Goal: Information Seeking & Learning: Check status

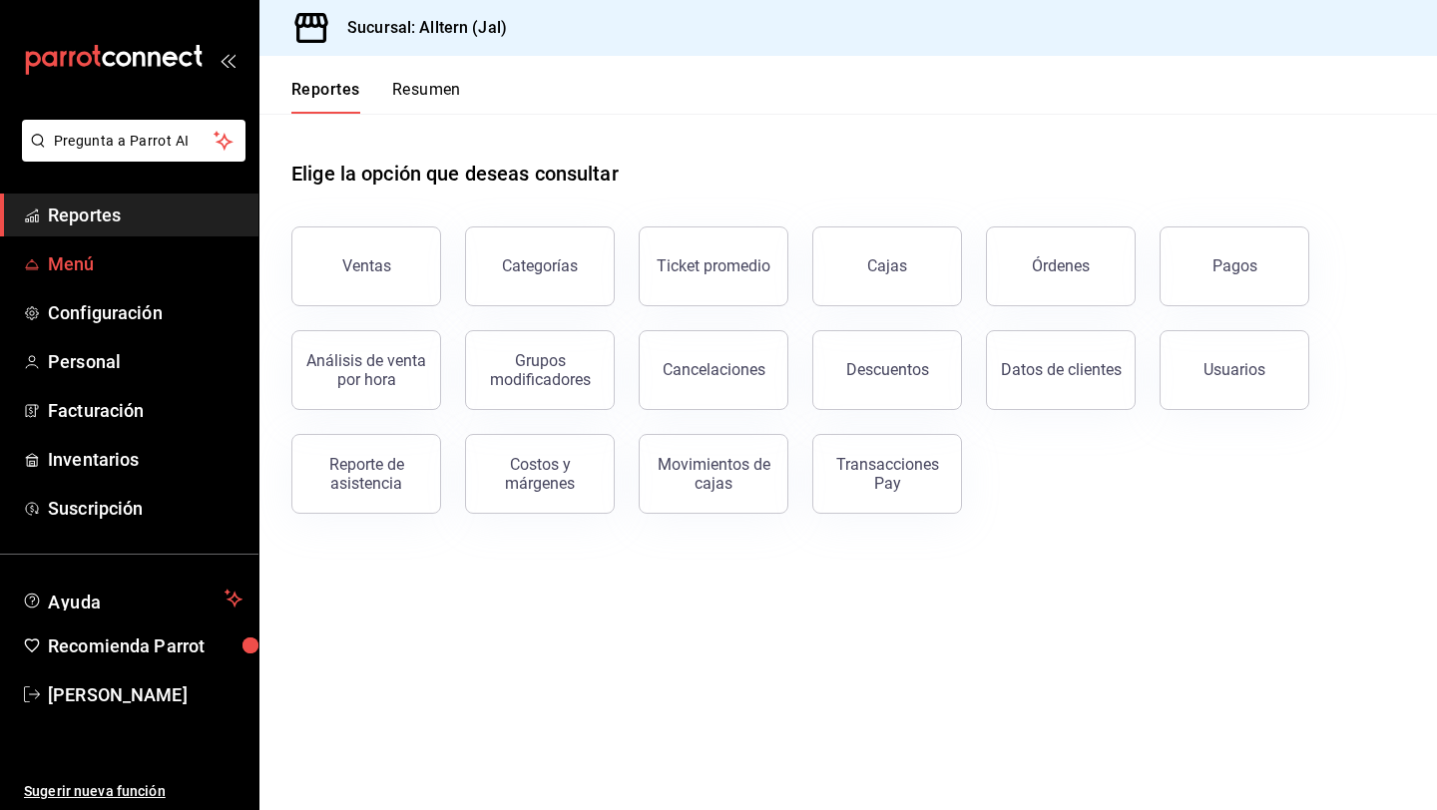
click at [66, 275] on span "Menú" at bounding box center [145, 264] width 195 height 27
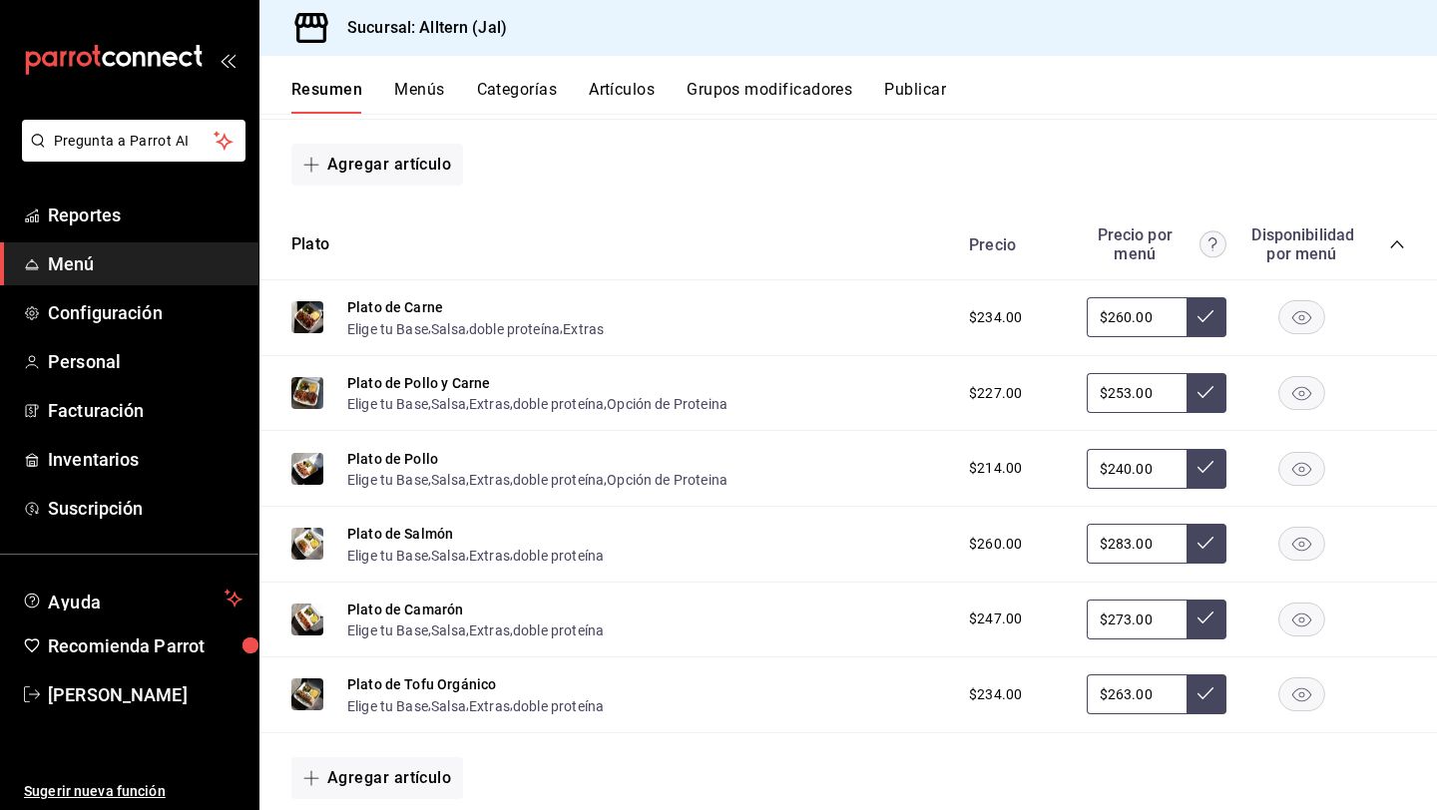
scroll to position [1406, 0]
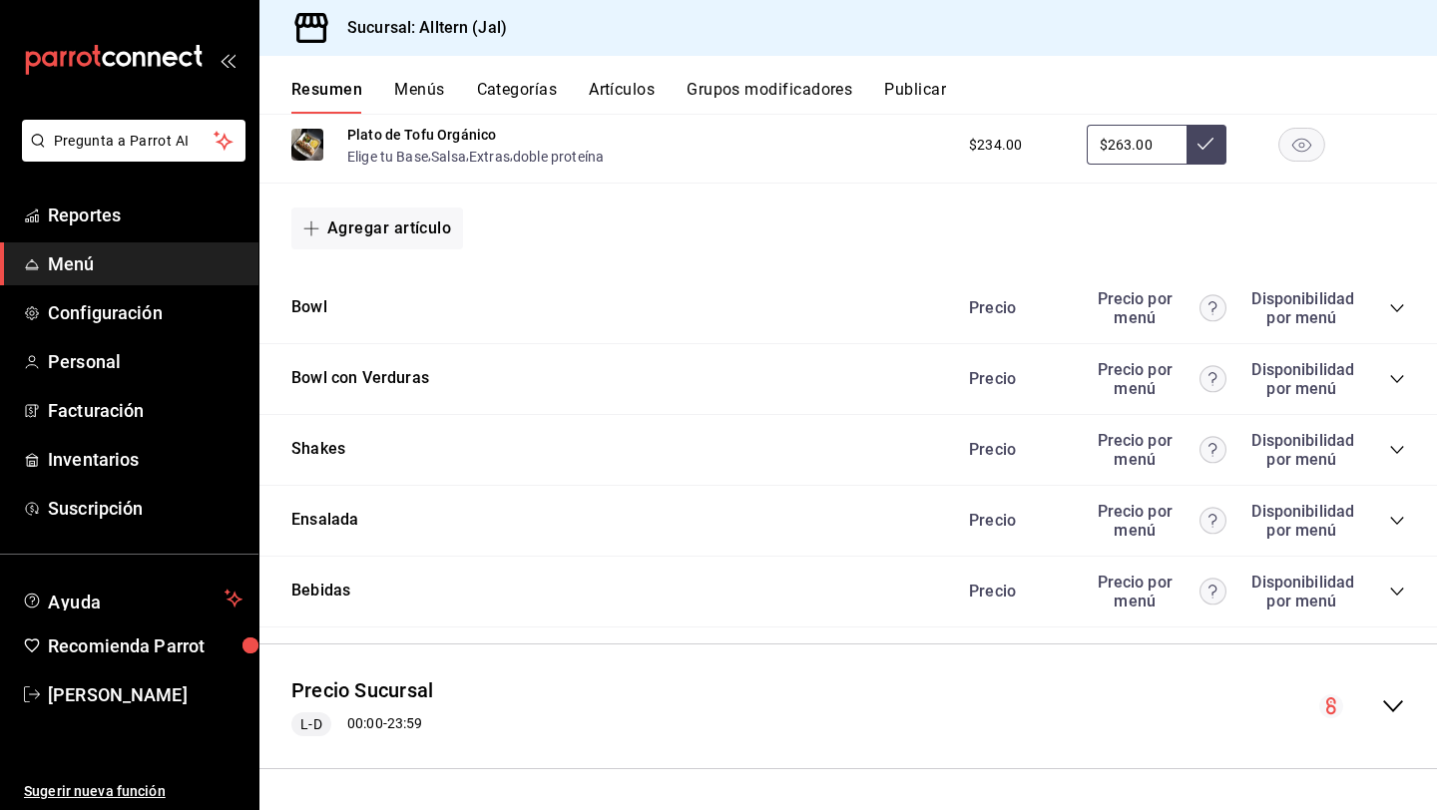
click at [1396, 591] on icon "collapse-category-row" at bounding box center [1397, 592] width 16 height 16
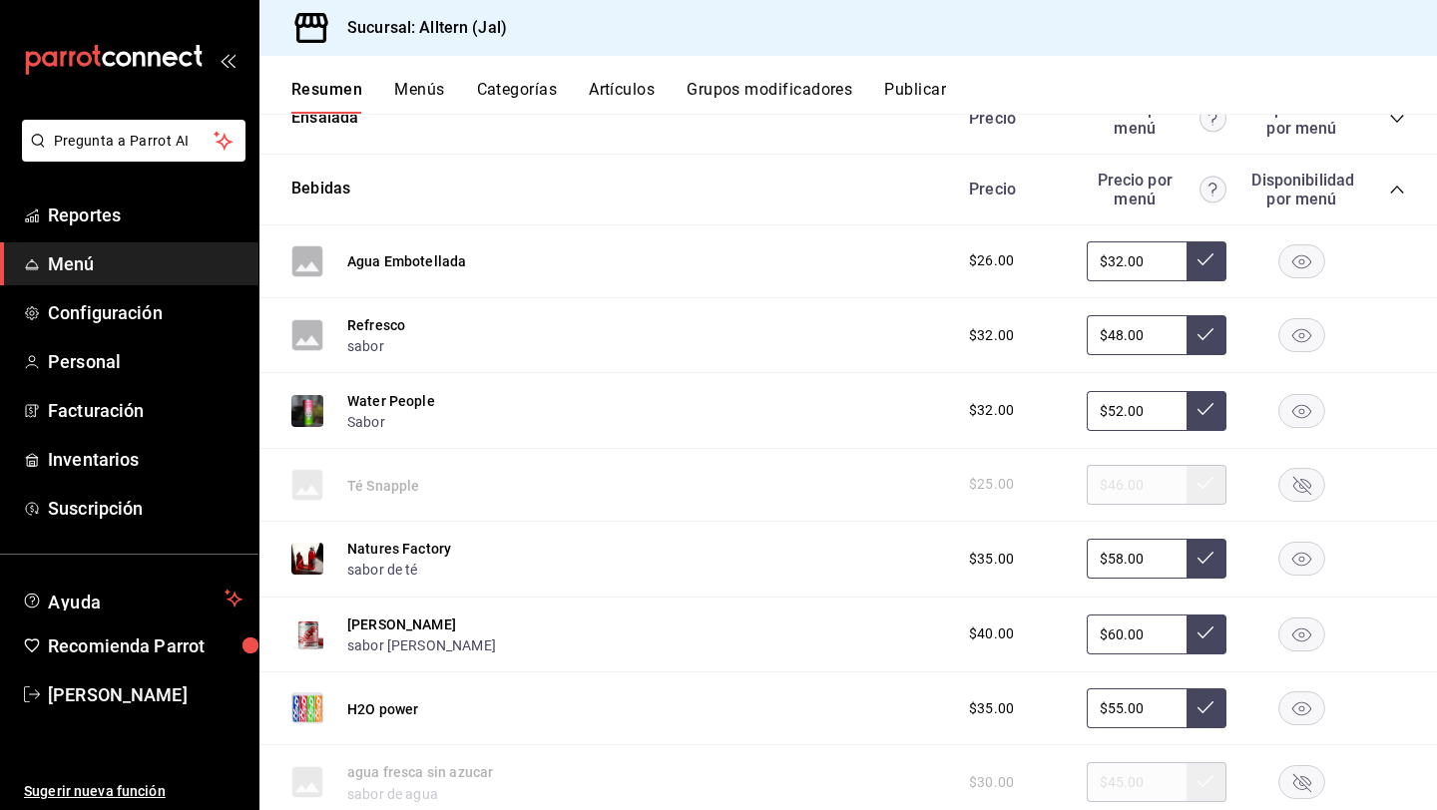
scroll to position [1814, 0]
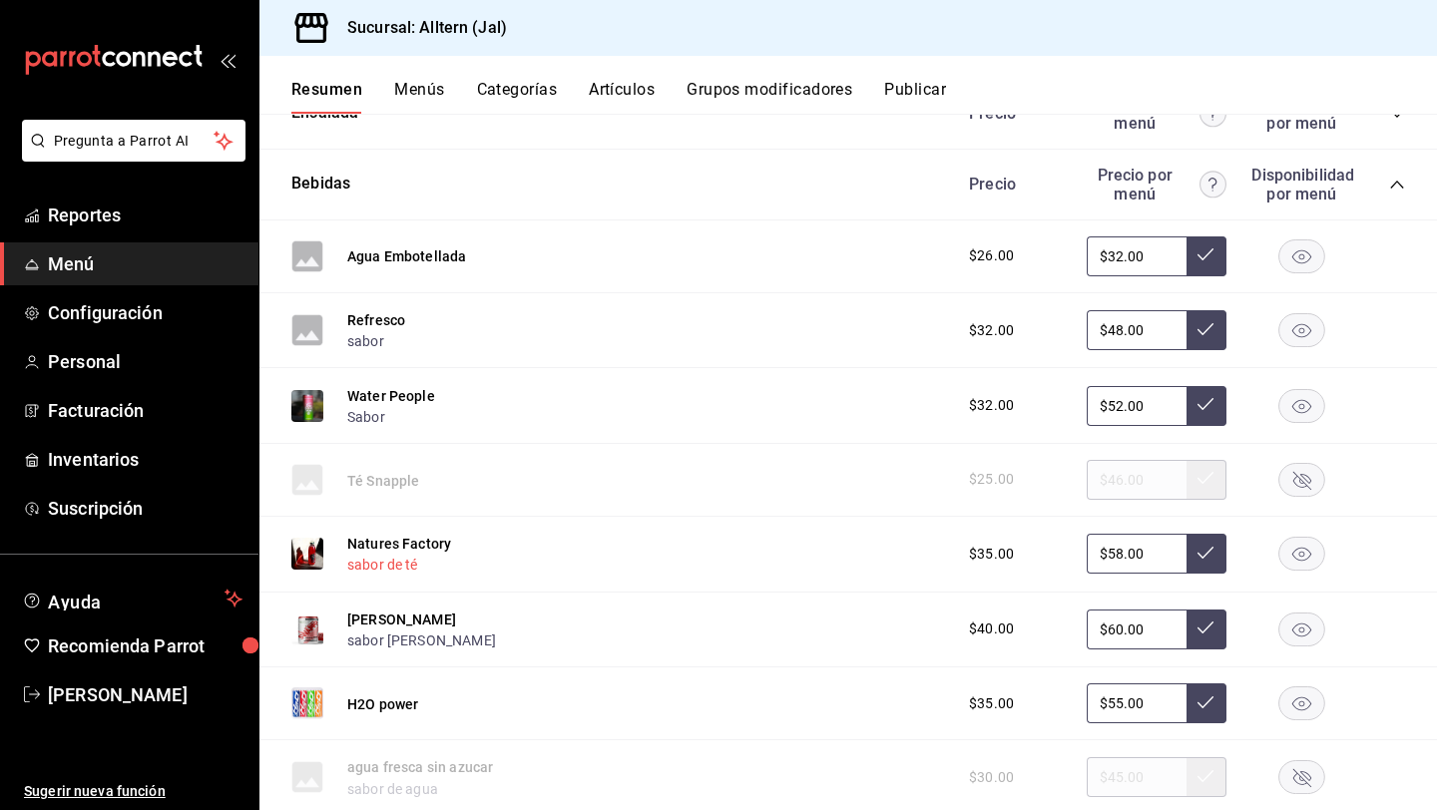
click at [398, 565] on button "sabor de té" at bounding box center [382, 565] width 71 height 20
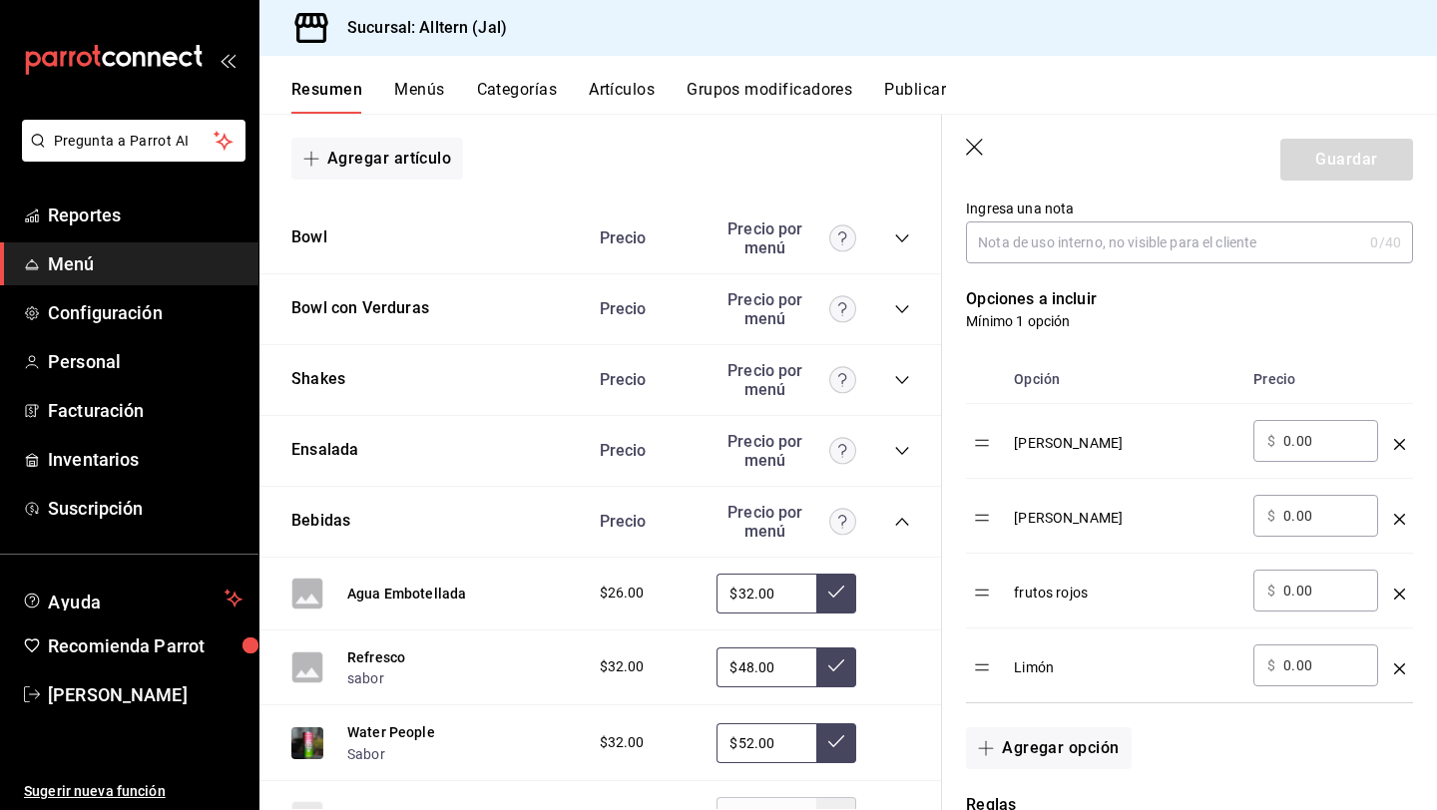
scroll to position [449, 0]
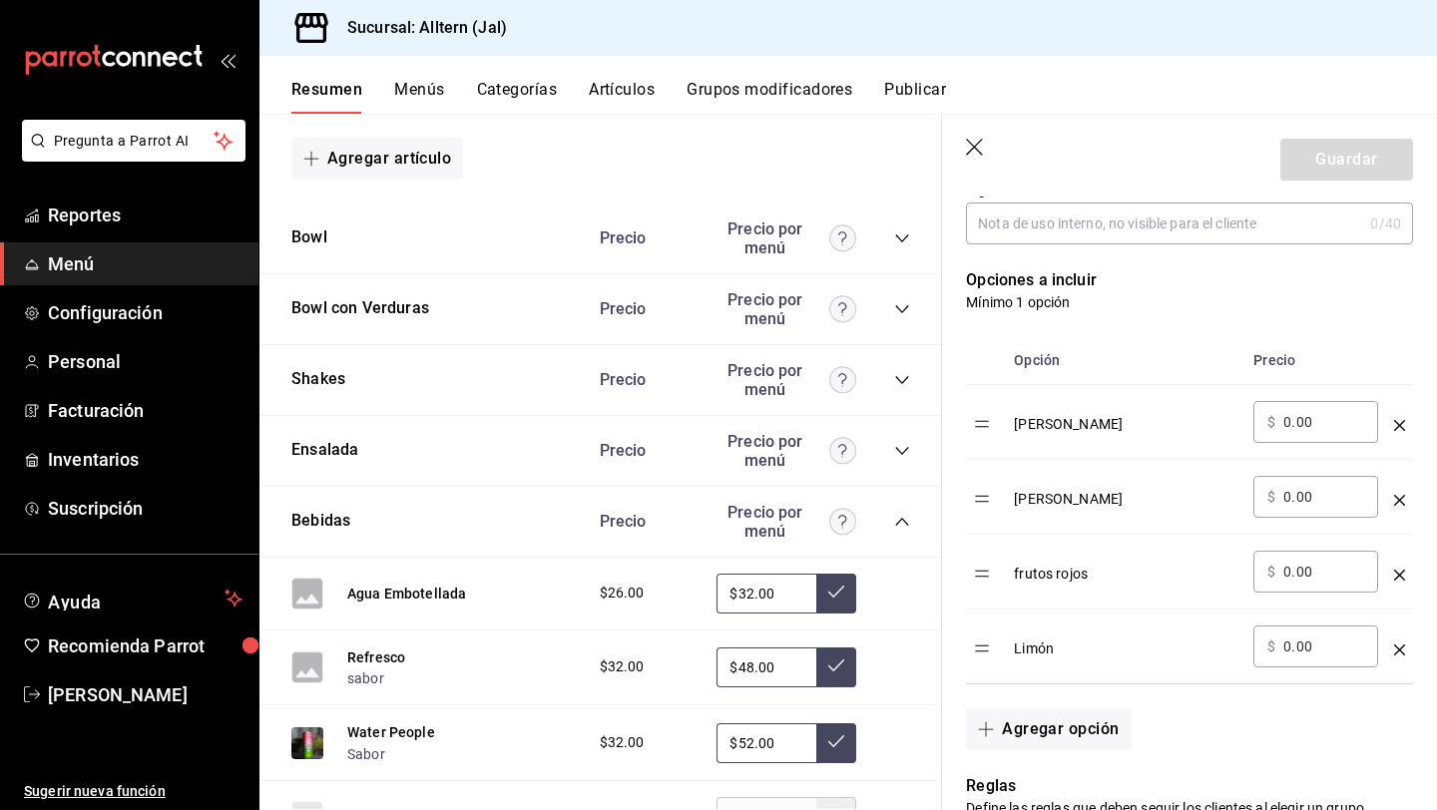
click at [976, 141] on icon "button" at bounding box center [976, 149] width 20 height 20
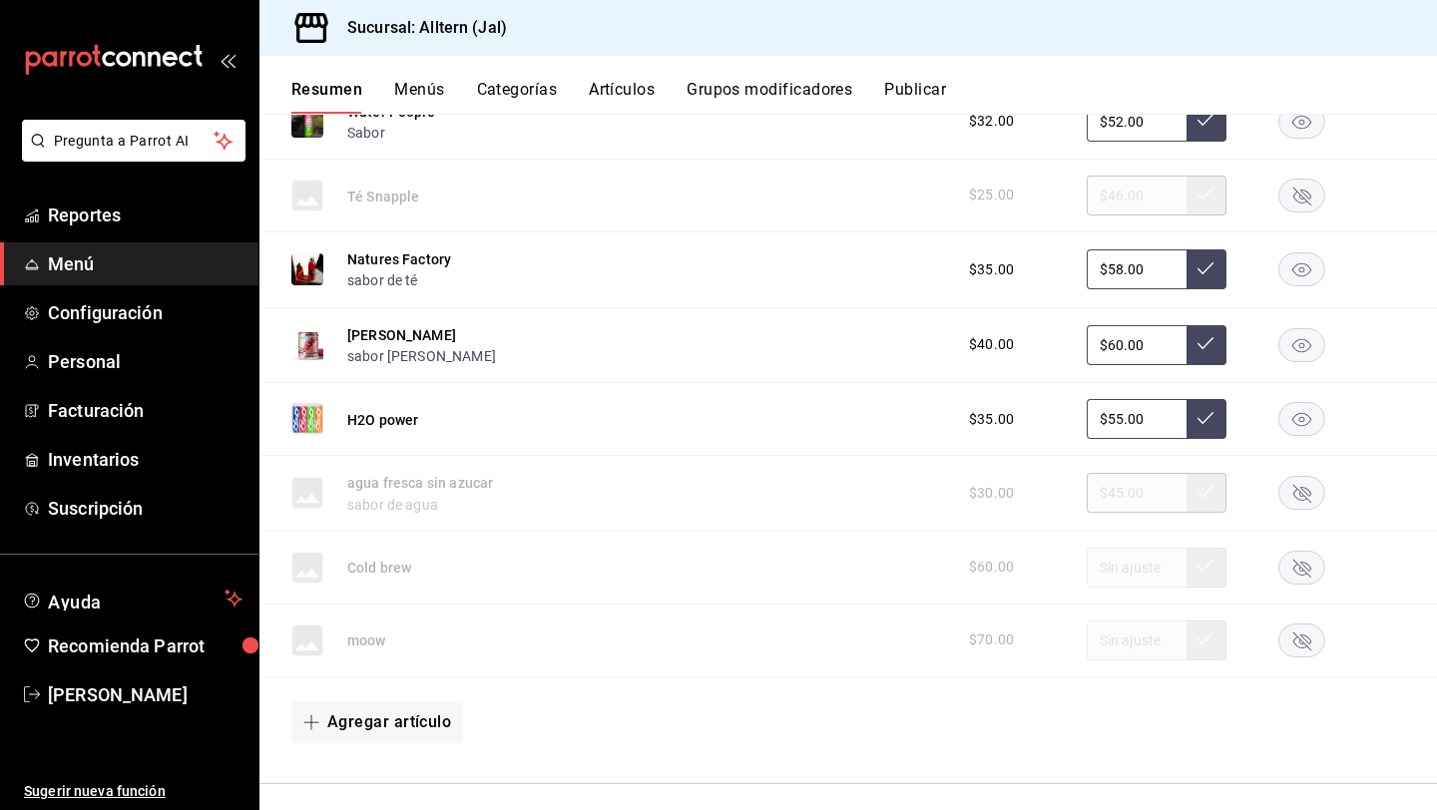
scroll to position [2093, 0]
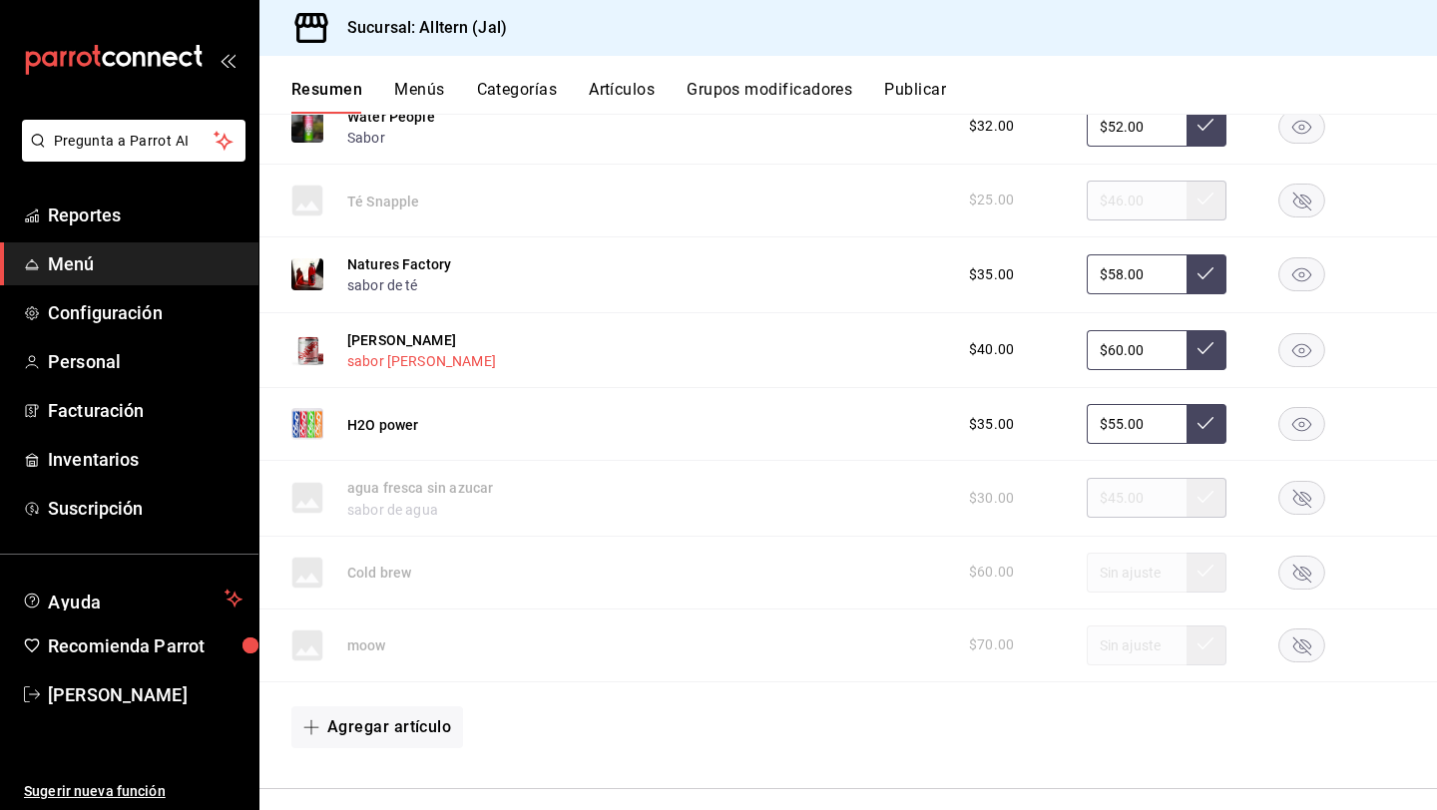
click at [394, 362] on button "sabor swapp" at bounding box center [421, 361] width 149 height 20
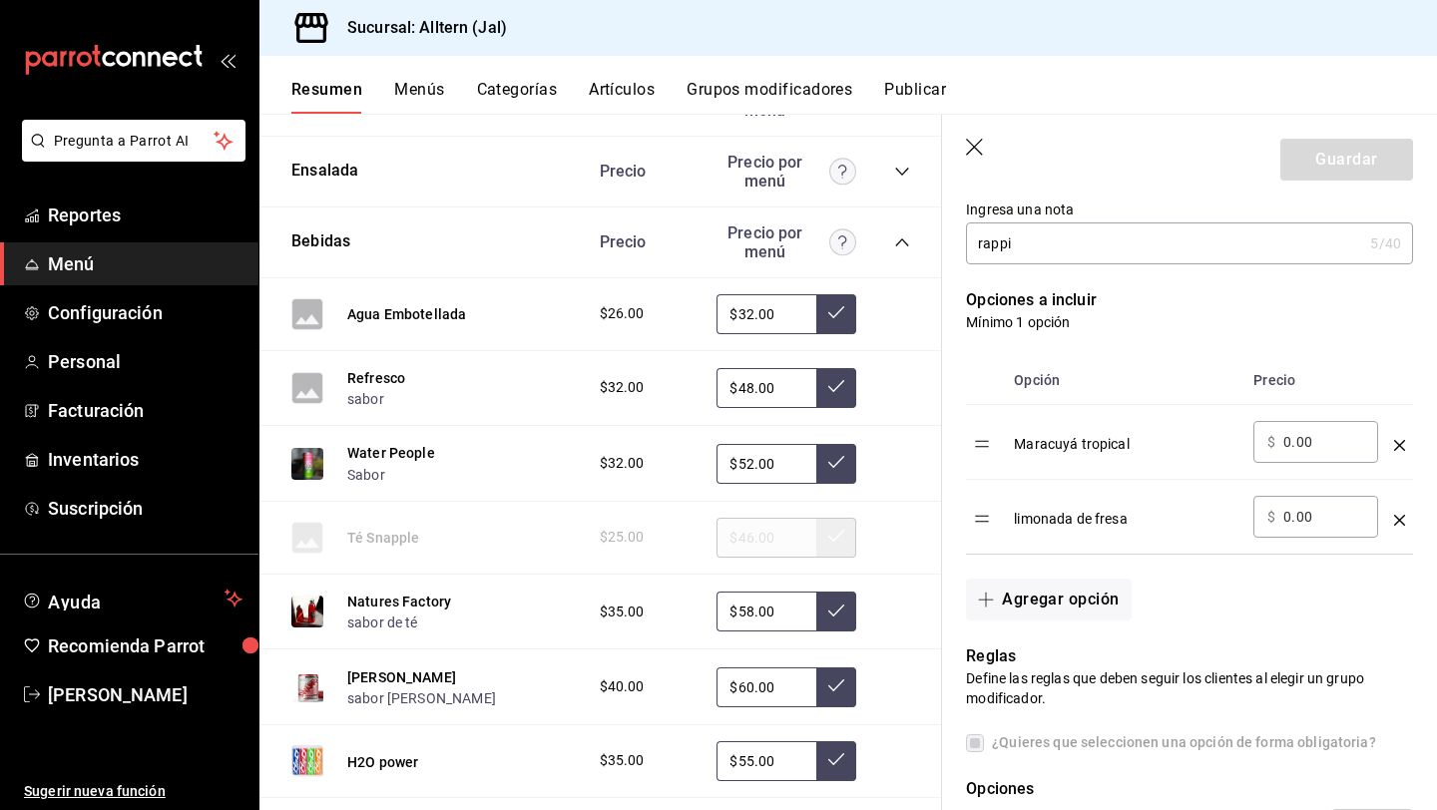
scroll to position [431, 0]
click at [1400, 440] on icon "optionsTable" at bounding box center [1399, 443] width 11 height 11
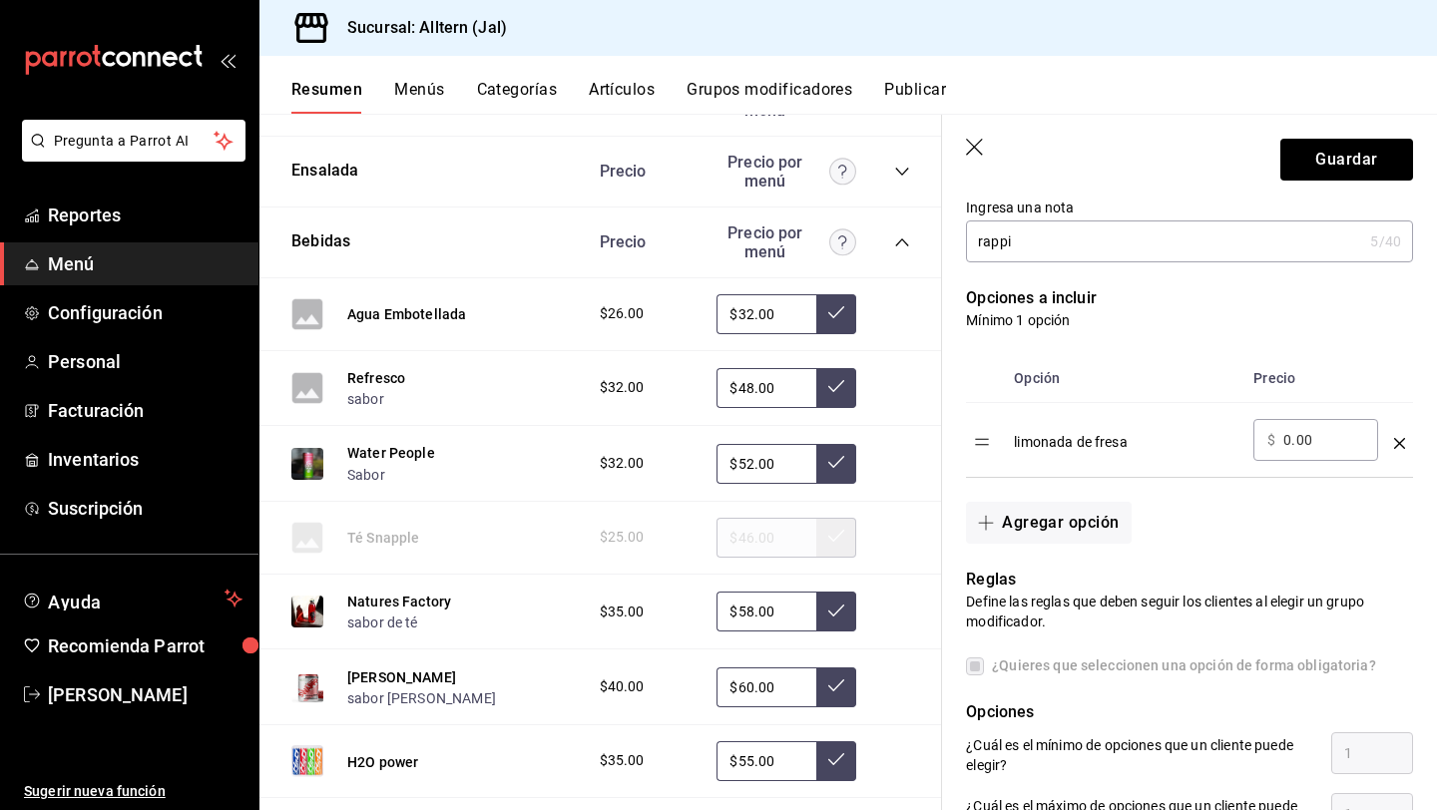
click at [1357, 194] on header "Guardar" at bounding box center [1189, 156] width 495 height 82
click at [1343, 155] on button "Guardar" at bounding box center [1347, 160] width 133 height 42
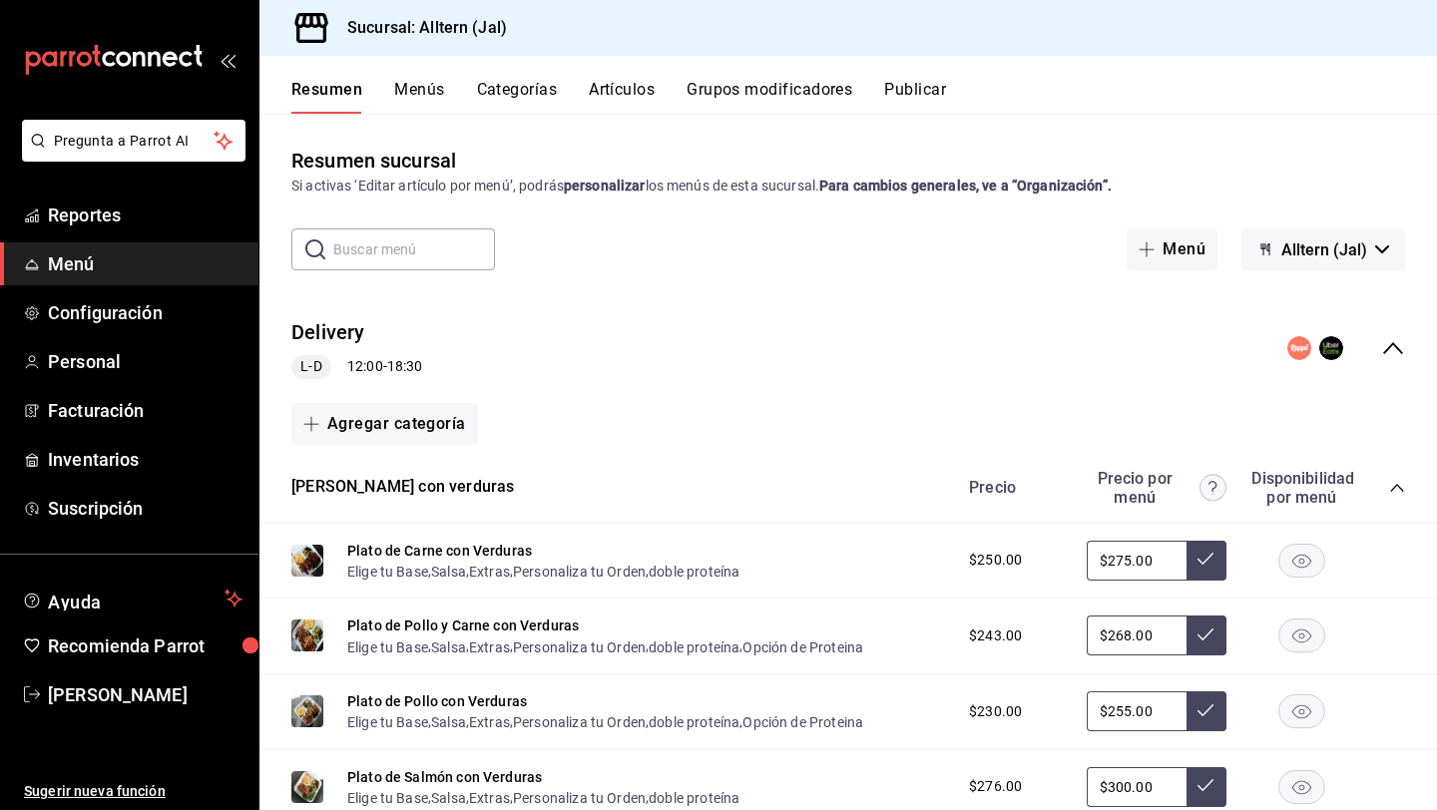
click at [1346, 243] on span "Alltern (Jal)" at bounding box center [1325, 250] width 86 height 19
click at [926, 87] on div at bounding box center [718, 405] width 1437 height 810
click at [923, 88] on button "Publicar" at bounding box center [915, 97] width 62 height 34
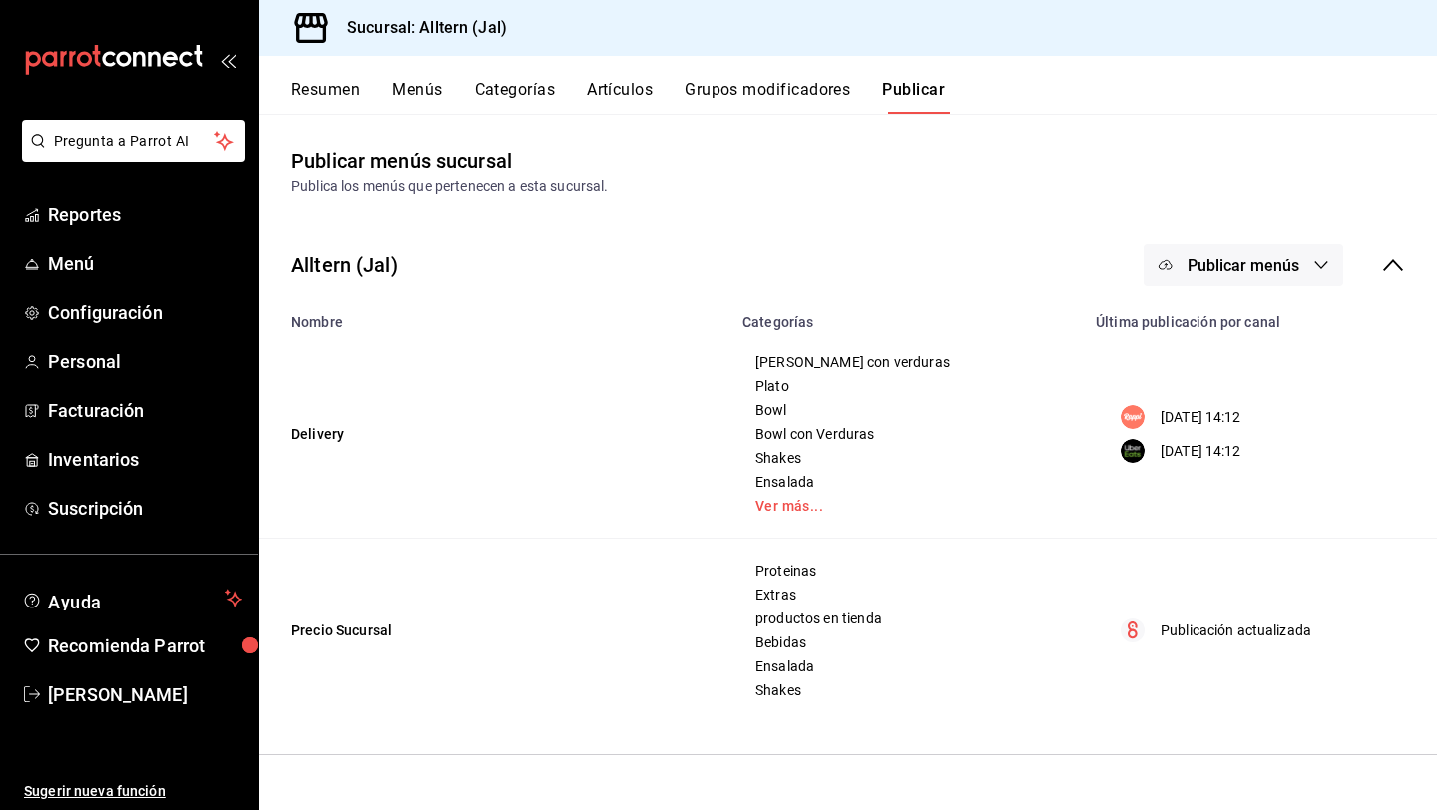
click at [1303, 252] on button "Publicar menús" at bounding box center [1244, 266] width 200 height 42
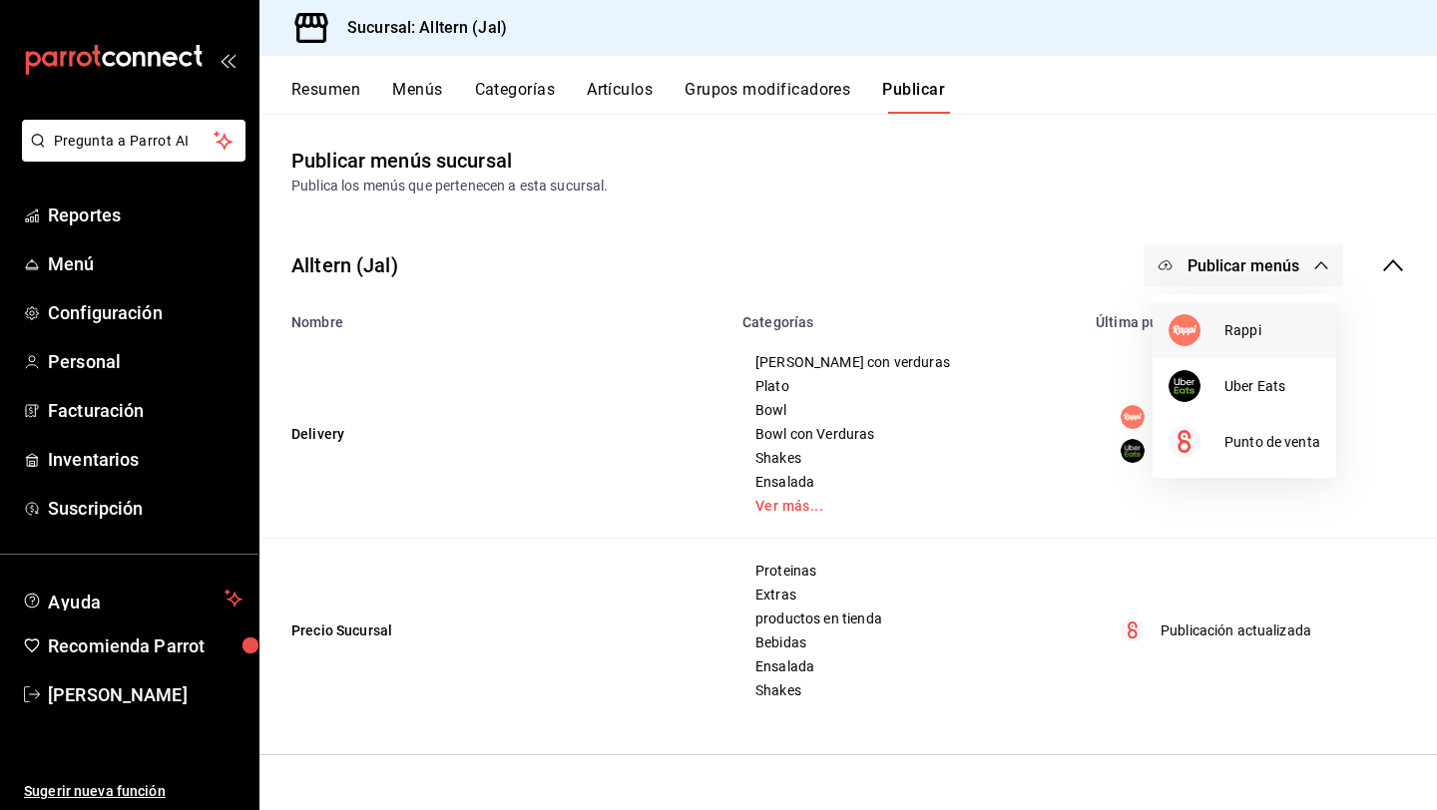
click at [1221, 320] on div at bounding box center [1197, 330] width 56 height 32
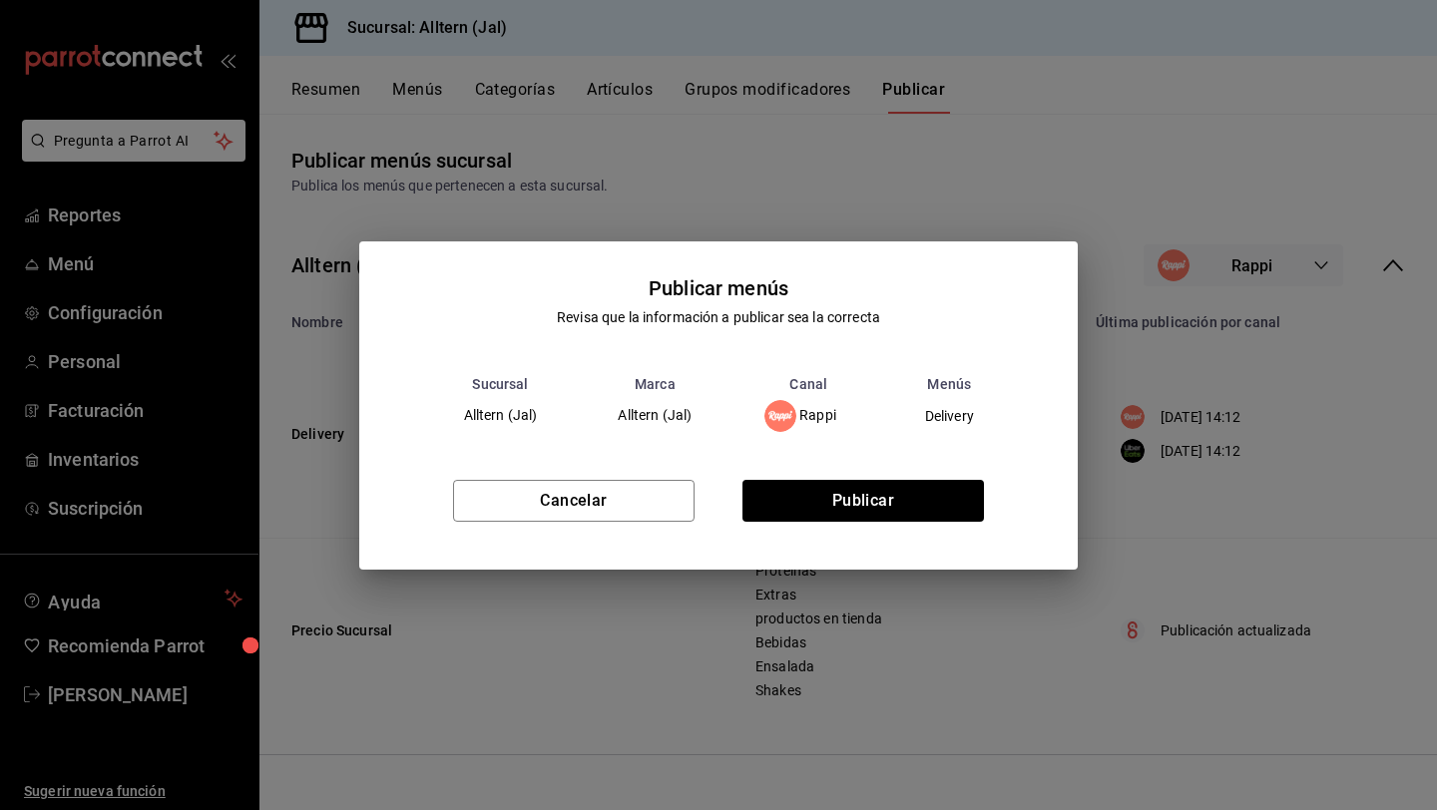
click at [889, 476] on div "Cancelar Publicar" at bounding box center [718, 509] width 719 height 122
click at [876, 487] on button "Publicar" at bounding box center [864, 501] width 242 height 42
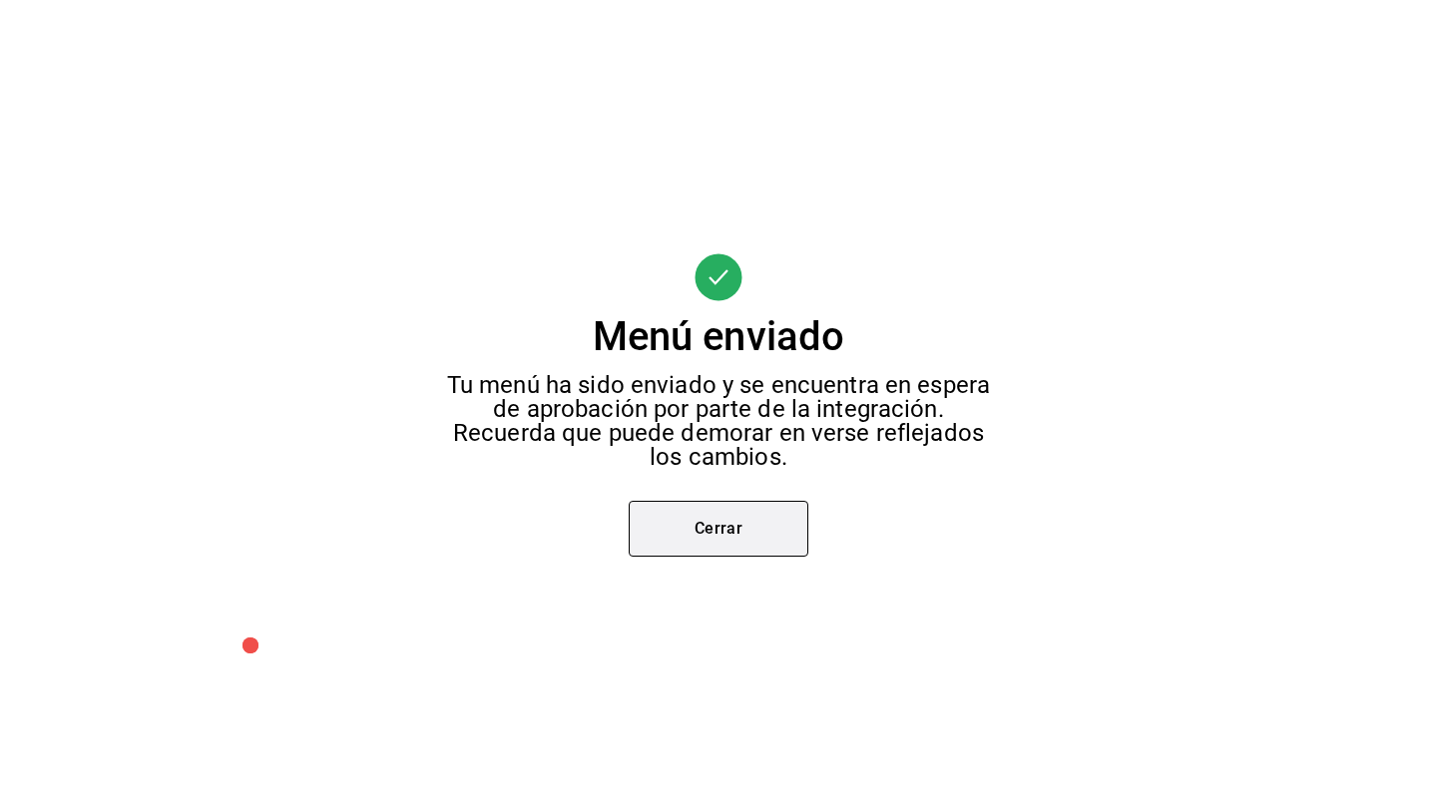
click at [720, 535] on button "Cerrar" at bounding box center [719, 529] width 180 height 56
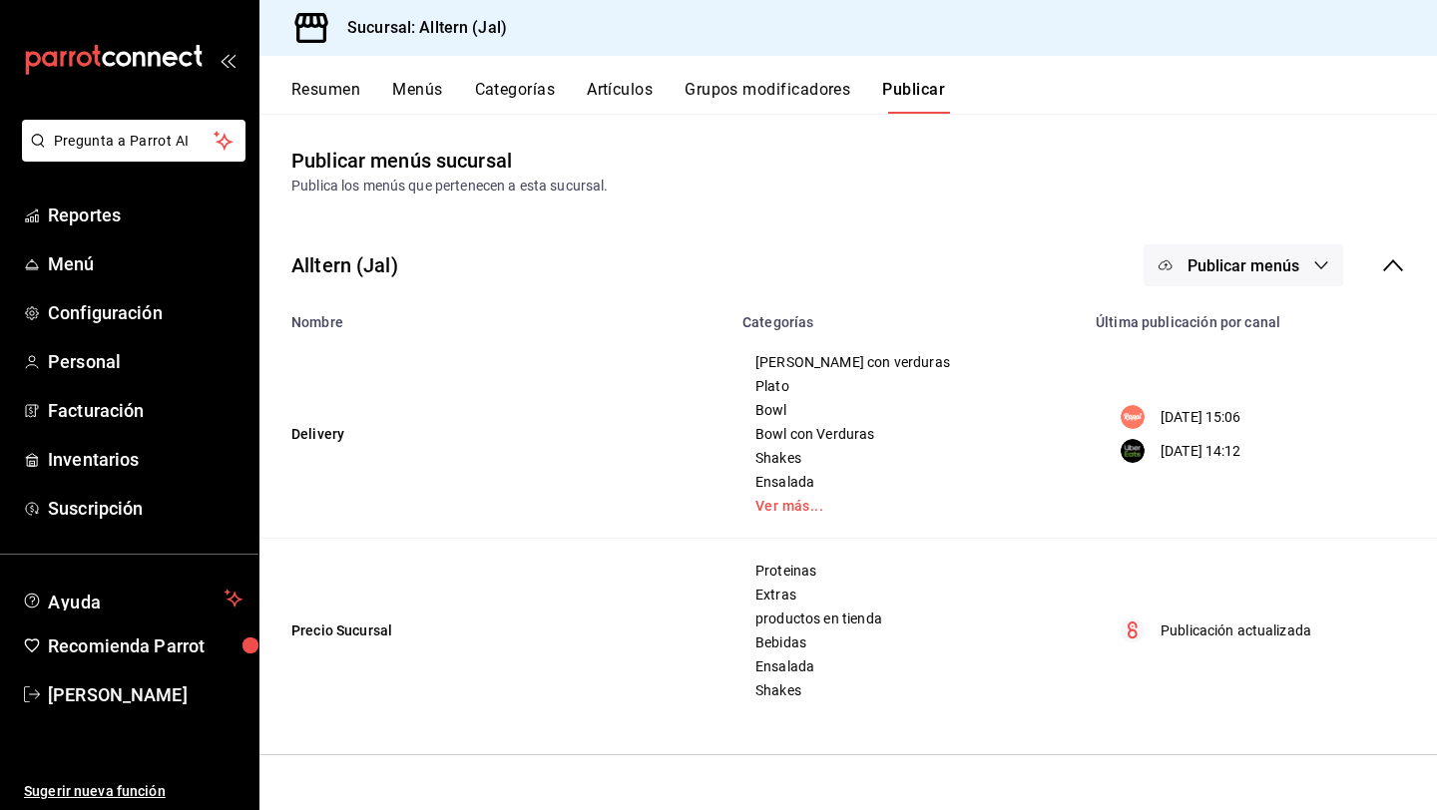
click at [1267, 270] on span "Publicar menús" at bounding box center [1244, 266] width 112 height 19
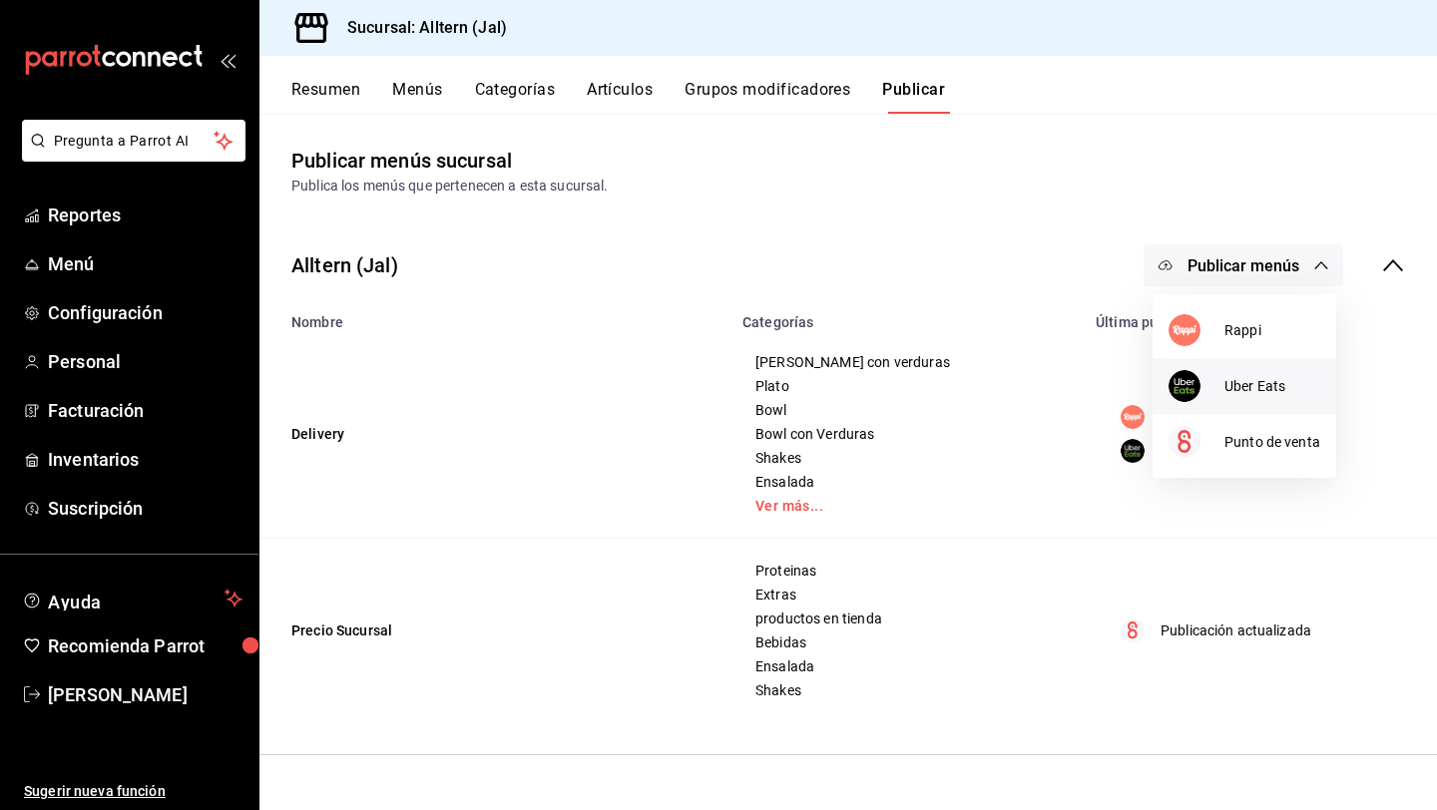
click at [1239, 380] on span "Uber Eats" at bounding box center [1273, 386] width 96 height 21
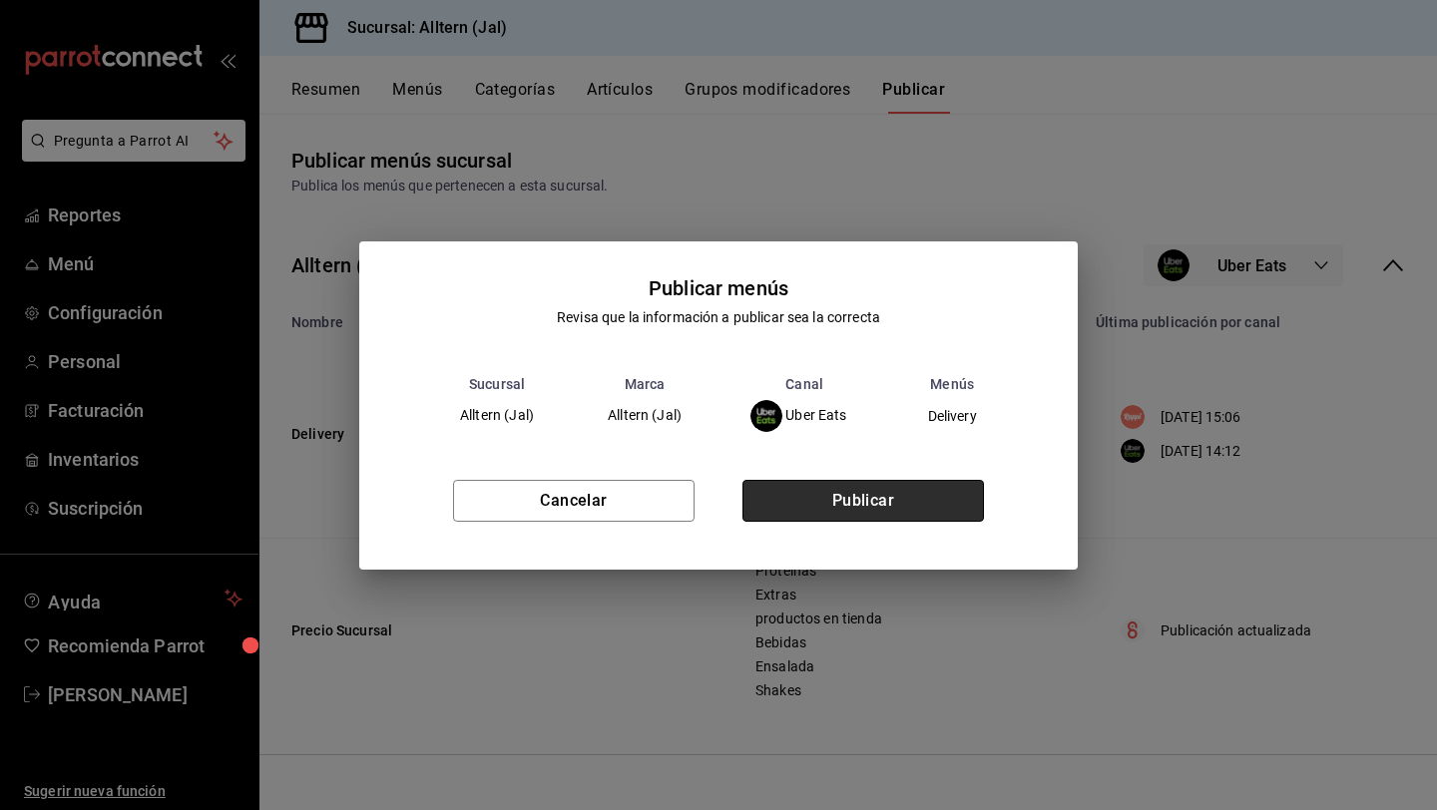
click at [834, 486] on button "Publicar" at bounding box center [864, 501] width 242 height 42
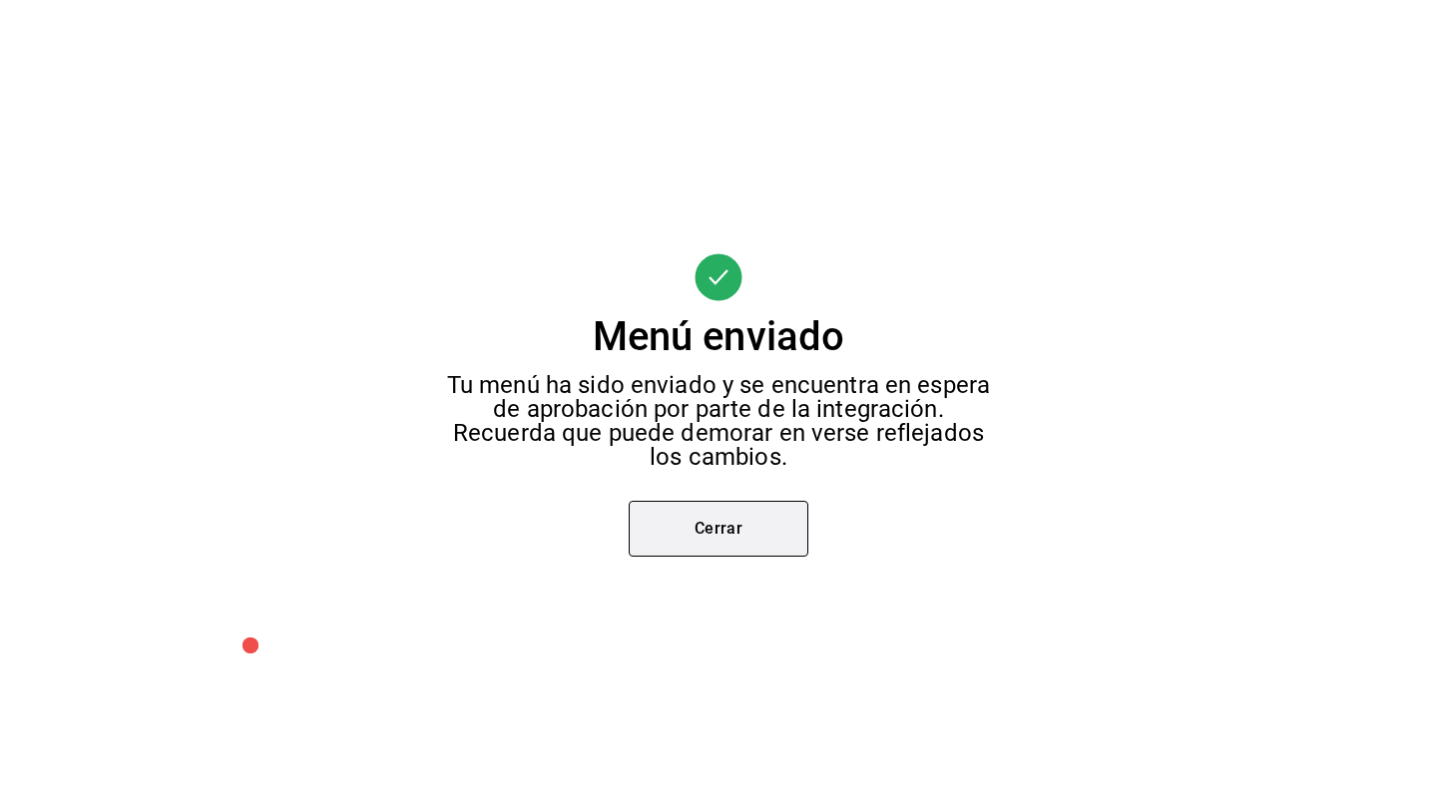
click at [762, 521] on button "Cerrar" at bounding box center [719, 529] width 180 height 56
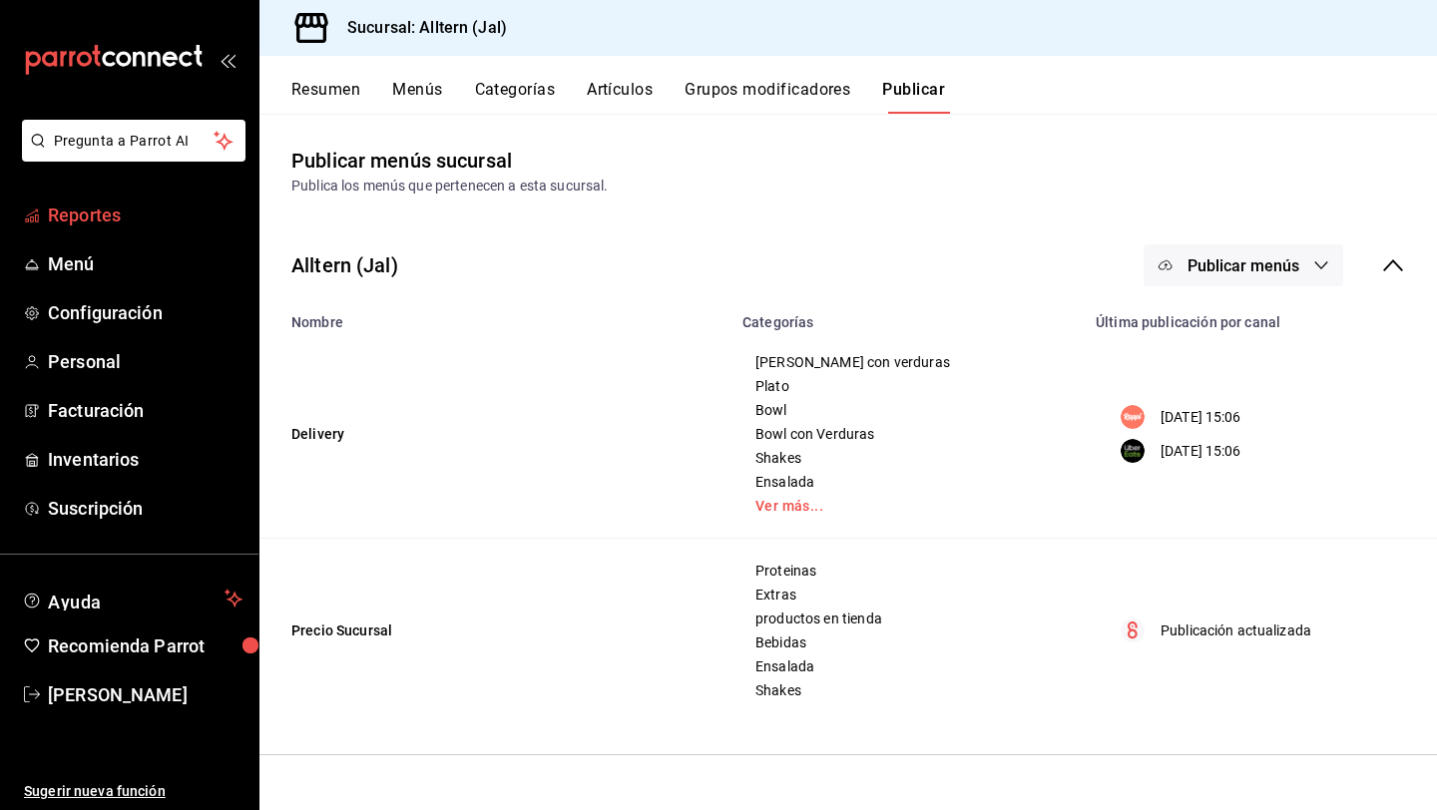
click at [96, 204] on span "Reportes" at bounding box center [145, 215] width 195 height 27
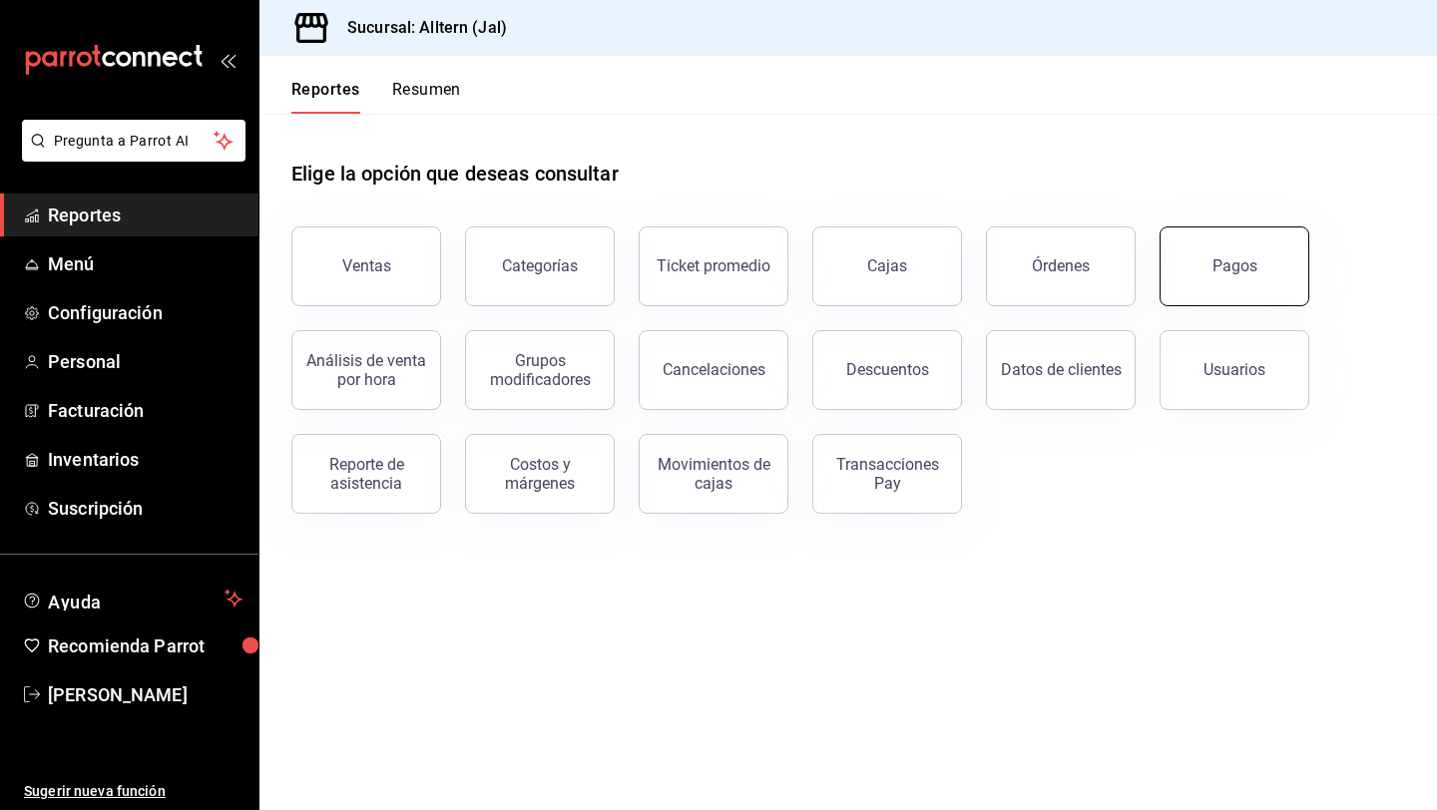
click at [1259, 275] on button "Pagos" at bounding box center [1235, 267] width 150 height 80
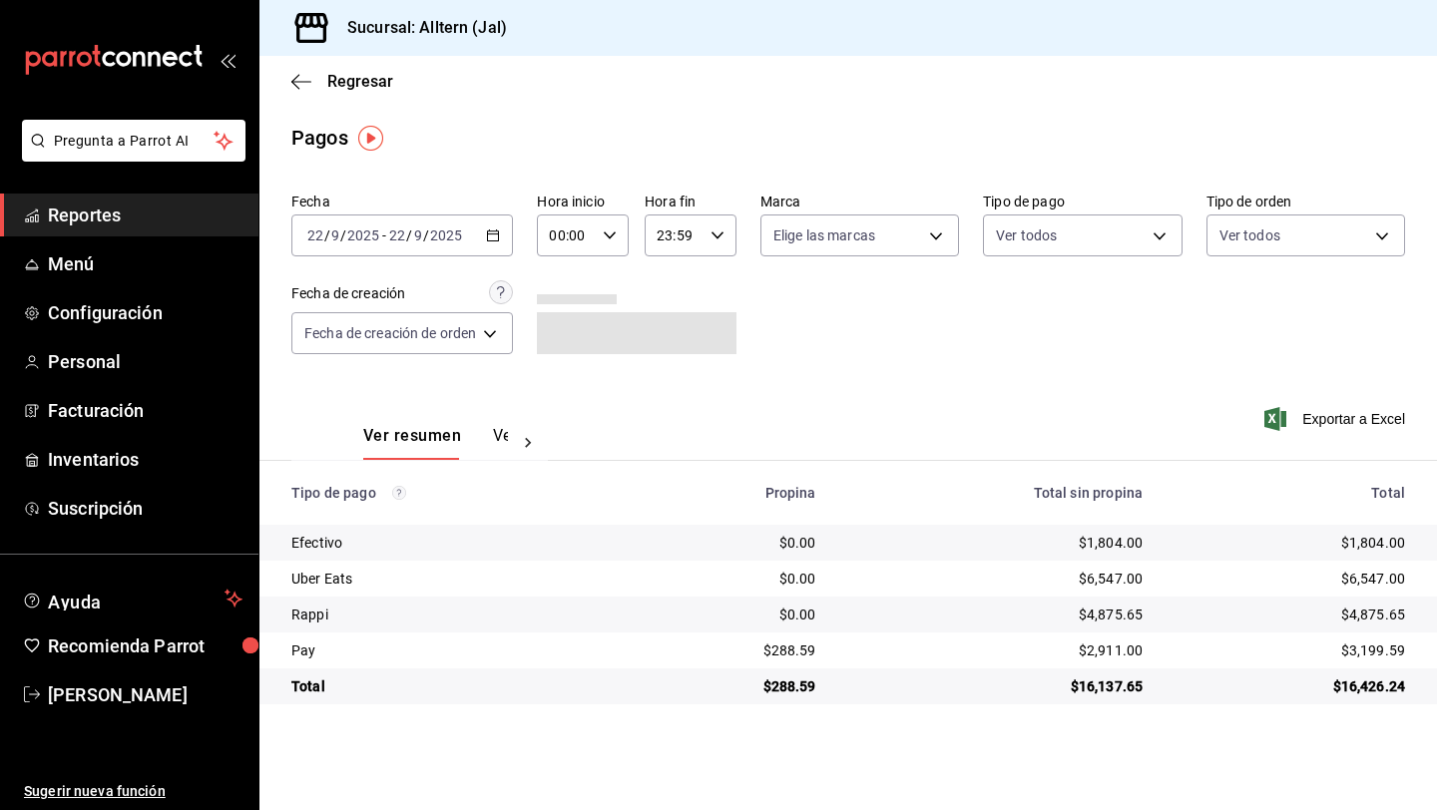
click at [496, 234] on \(Stroke\) "button" at bounding box center [493, 234] width 11 height 1
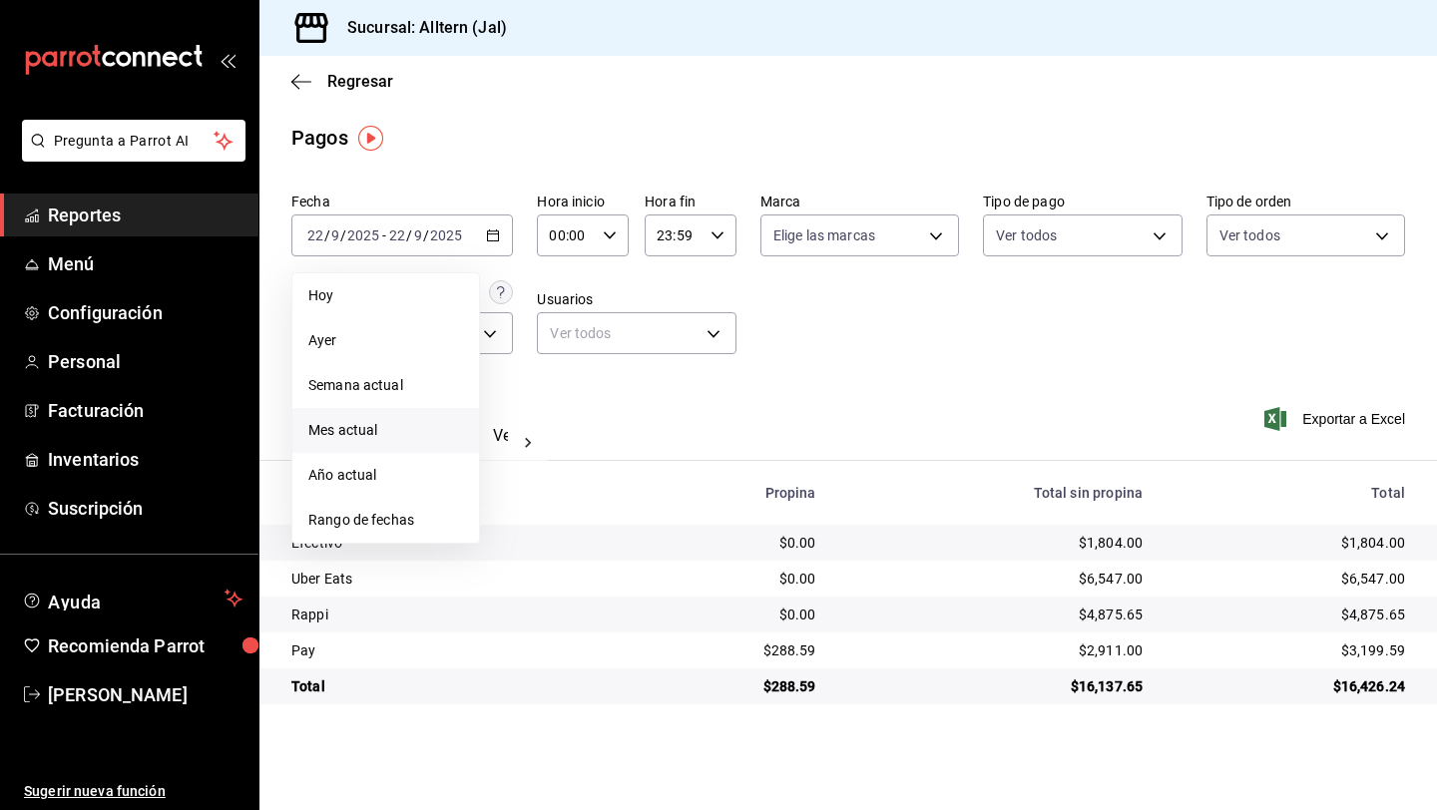
click at [371, 439] on span "Mes actual" at bounding box center [385, 430] width 155 height 21
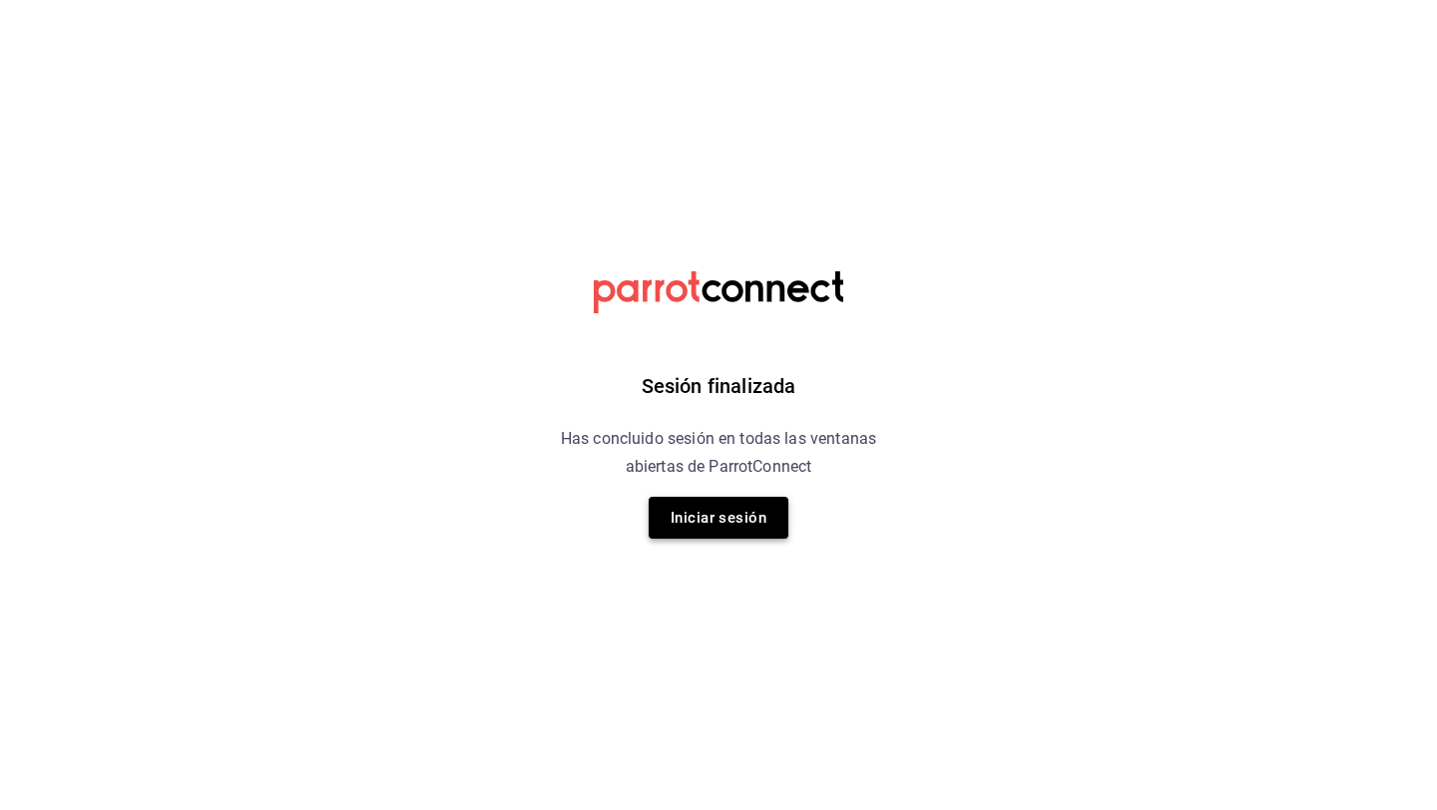
click at [716, 507] on button "Iniciar sesión" at bounding box center [719, 518] width 140 height 42
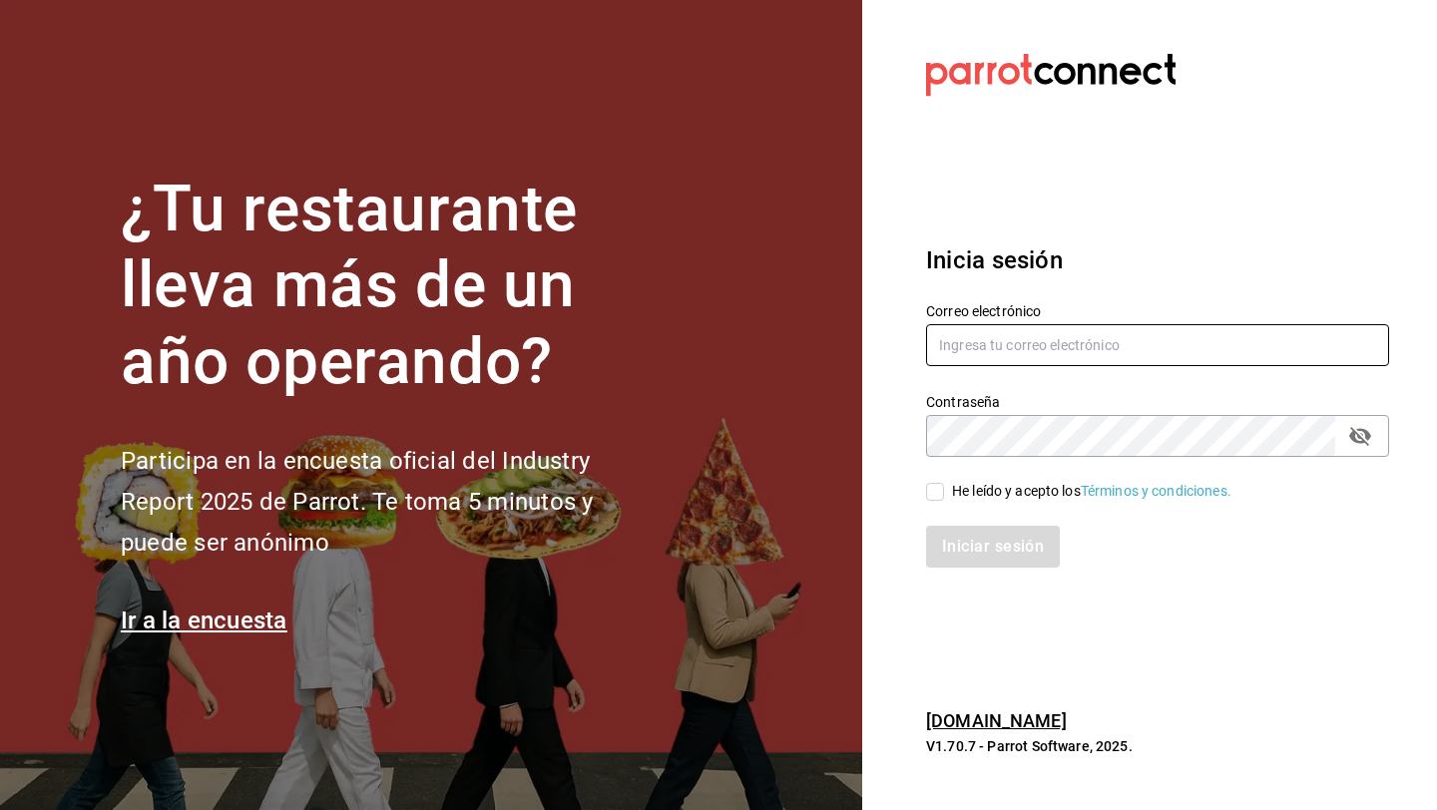
click at [1056, 358] on input "text" at bounding box center [1157, 345] width 463 height 42
type input "[EMAIL_ADDRESS][DOMAIN_NAME]"
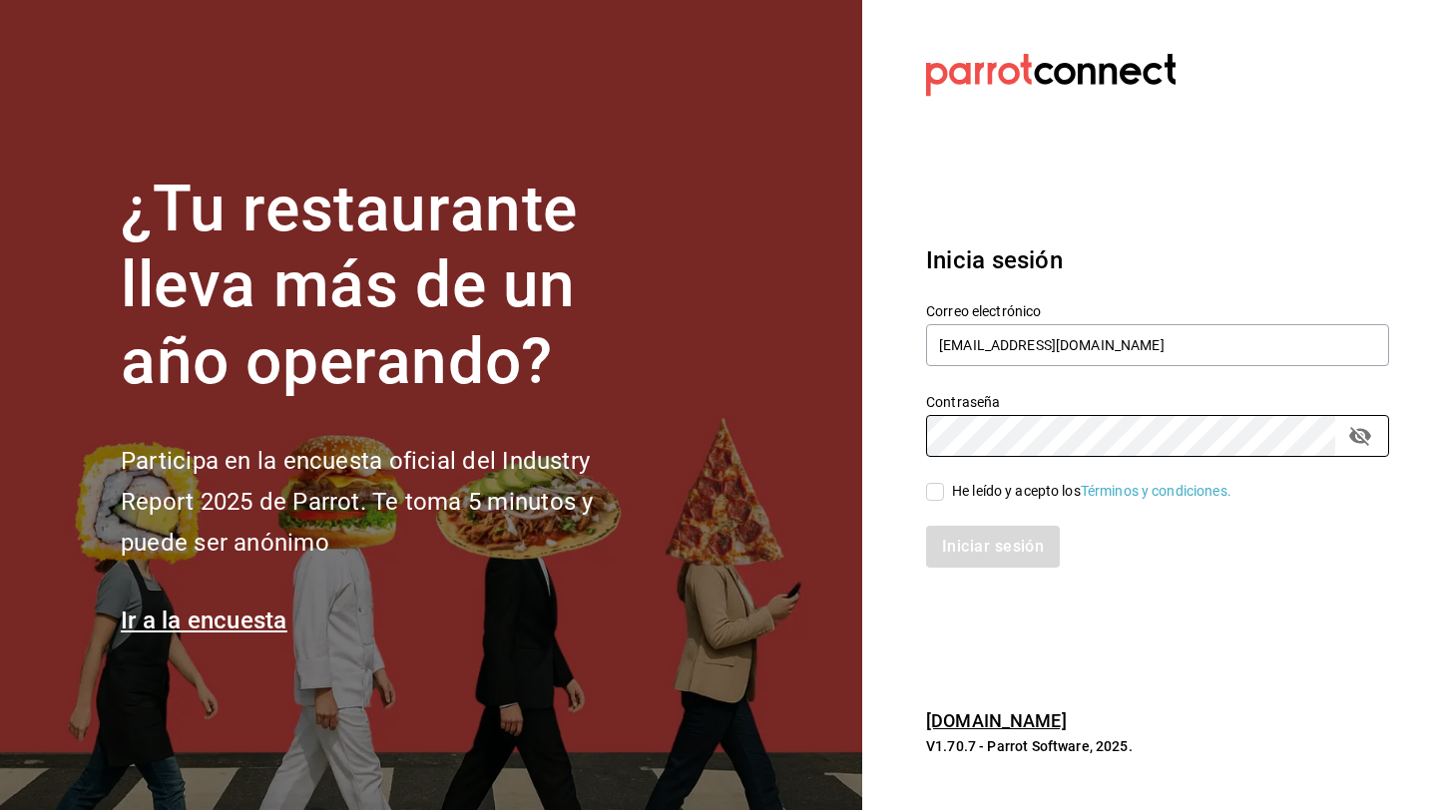
click at [936, 498] on input "He leído y acepto los Términos y condiciones." at bounding box center [935, 492] width 18 height 18
checkbox input "true"
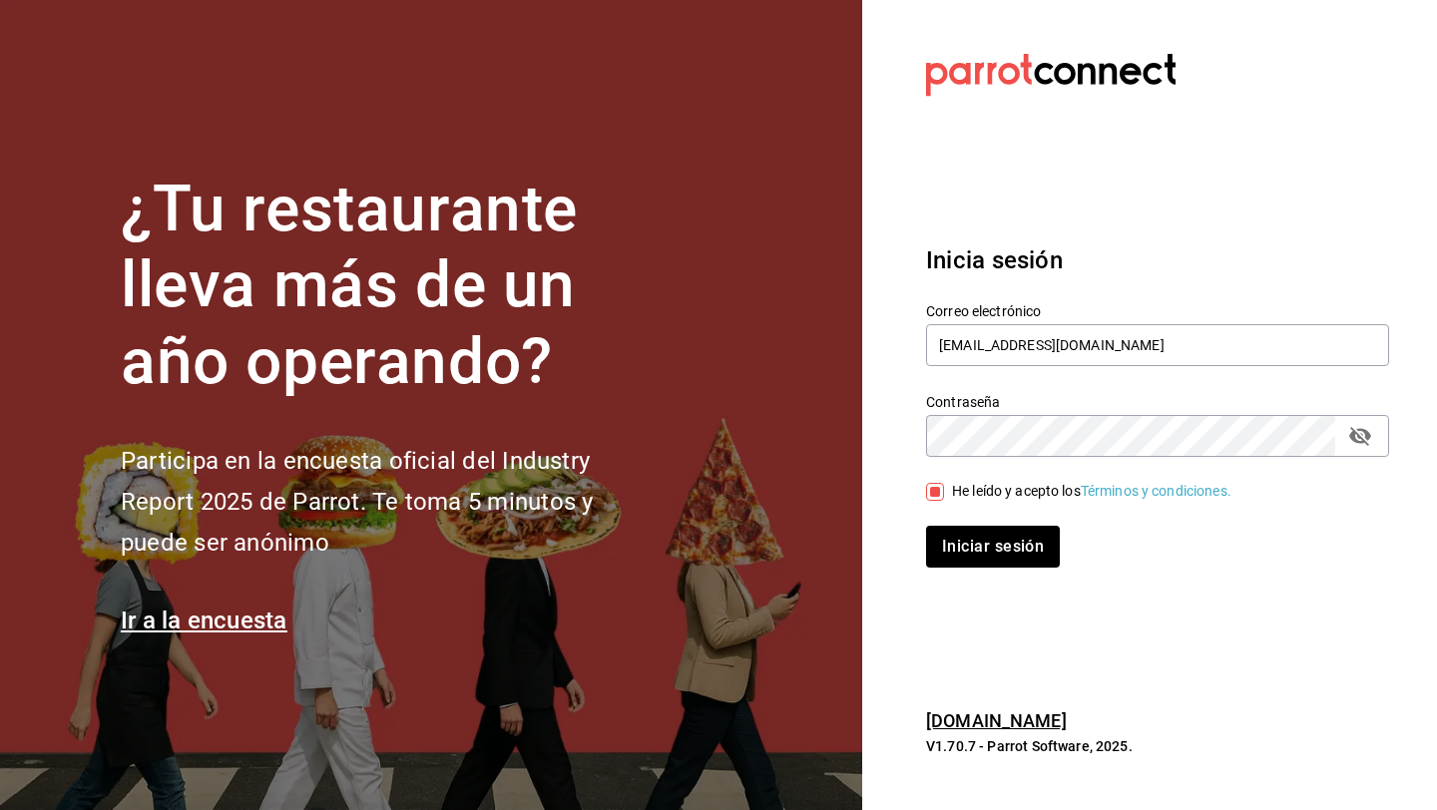
click at [926, 526] on button "Iniciar sesión" at bounding box center [993, 547] width 134 height 42
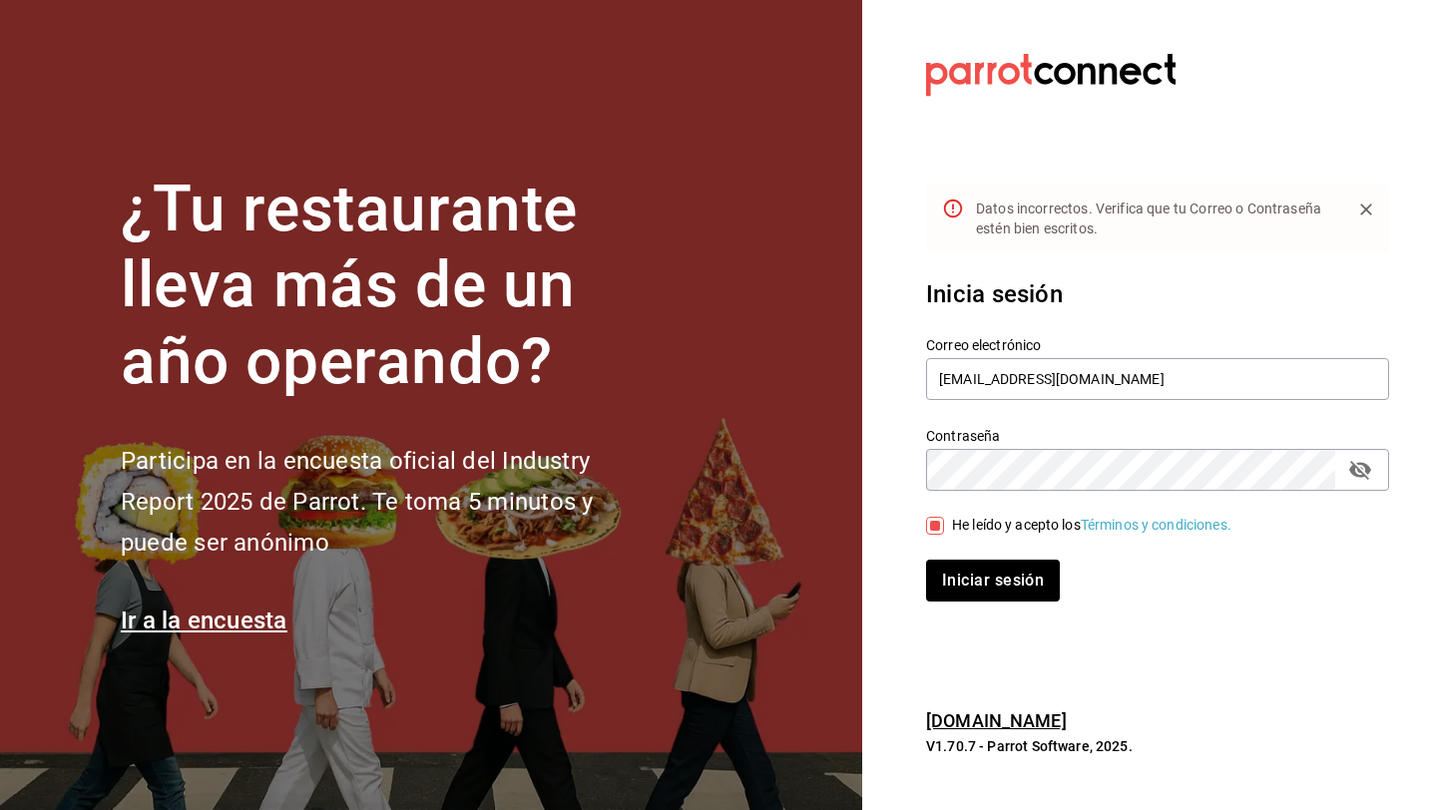
click at [1363, 468] on icon "passwordField" at bounding box center [1360, 470] width 24 height 24
click at [926, 560] on button "Iniciar sesión" at bounding box center [993, 581] width 134 height 42
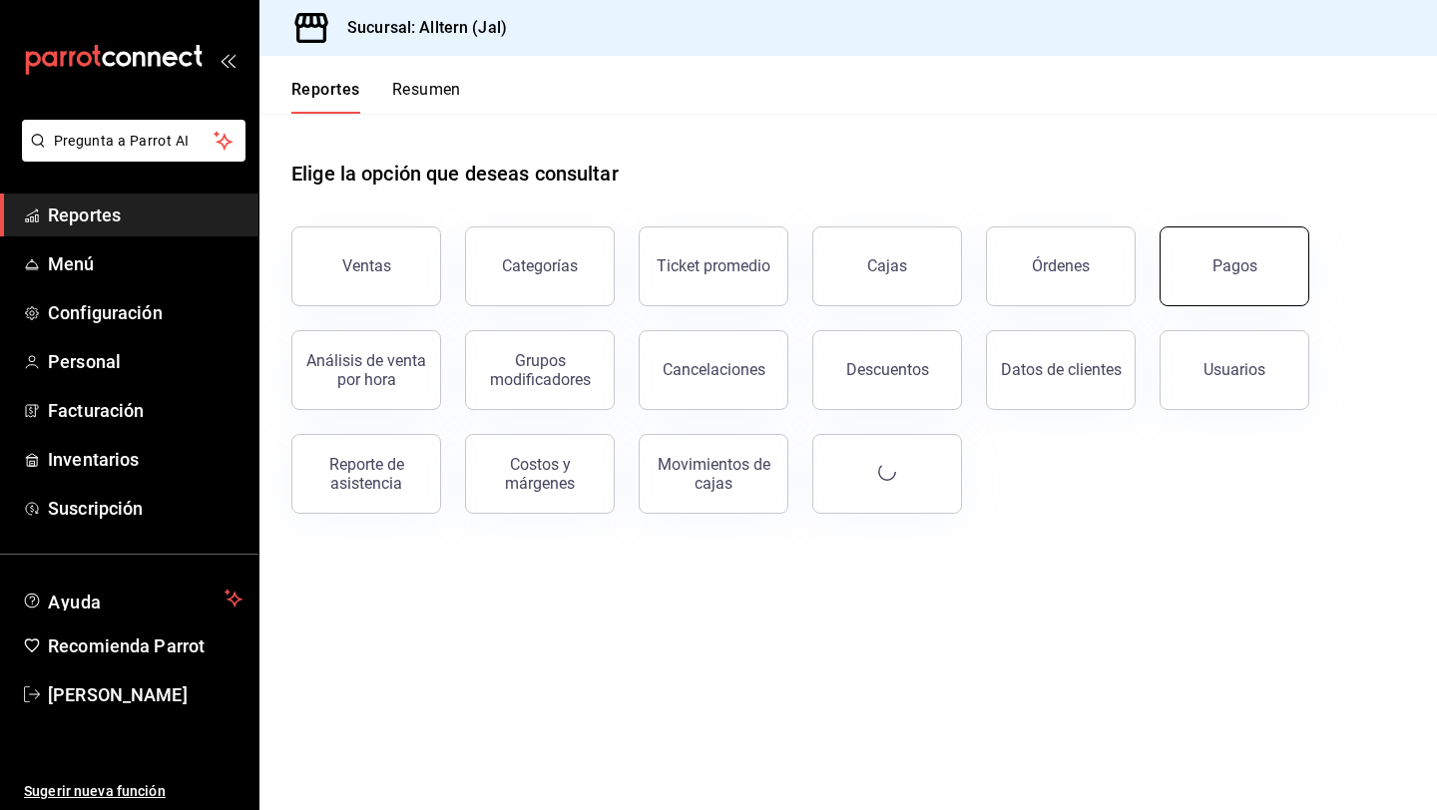
click at [1205, 294] on button "Pagos" at bounding box center [1235, 267] width 150 height 80
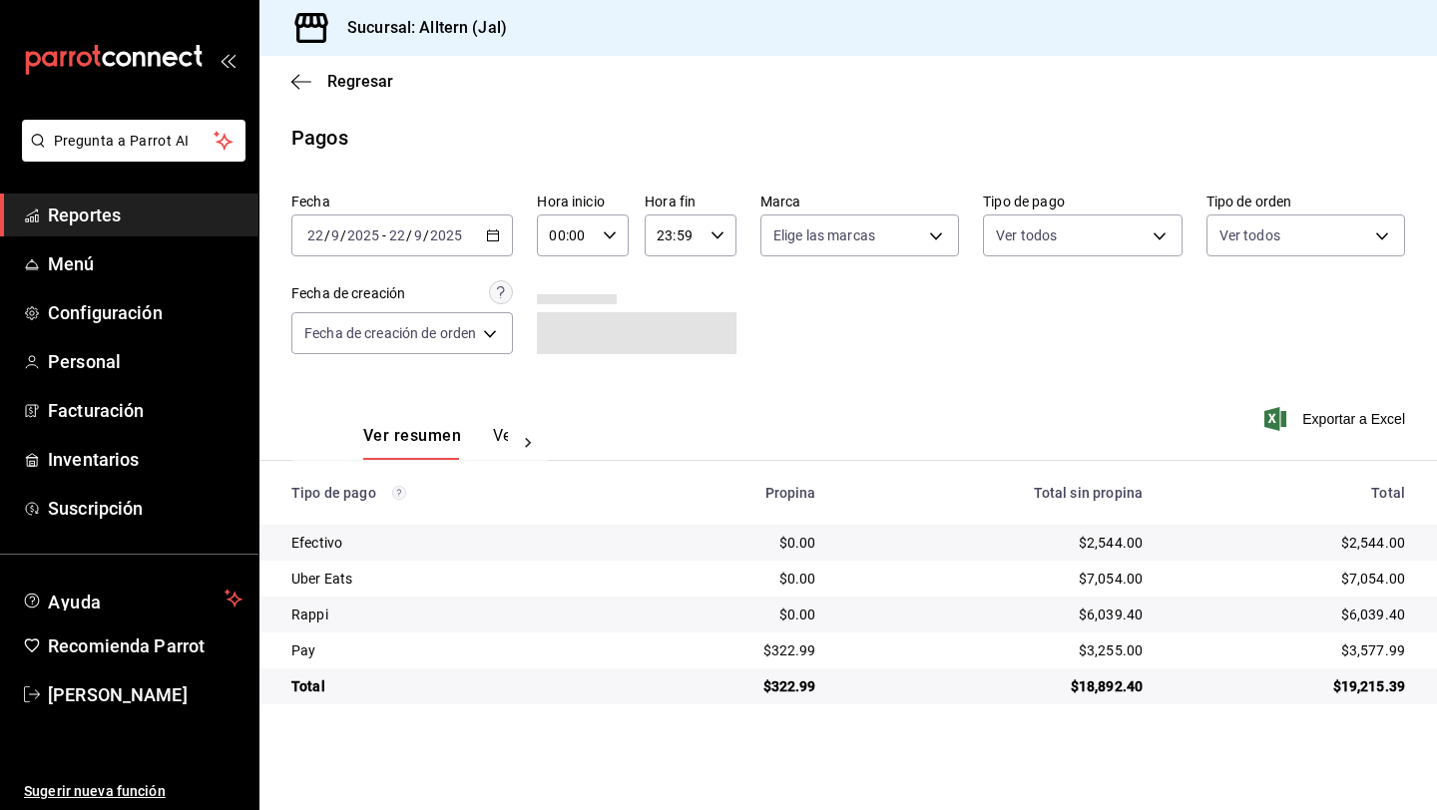
click at [101, 198] on link "Reportes" at bounding box center [129, 215] width 259 height 43
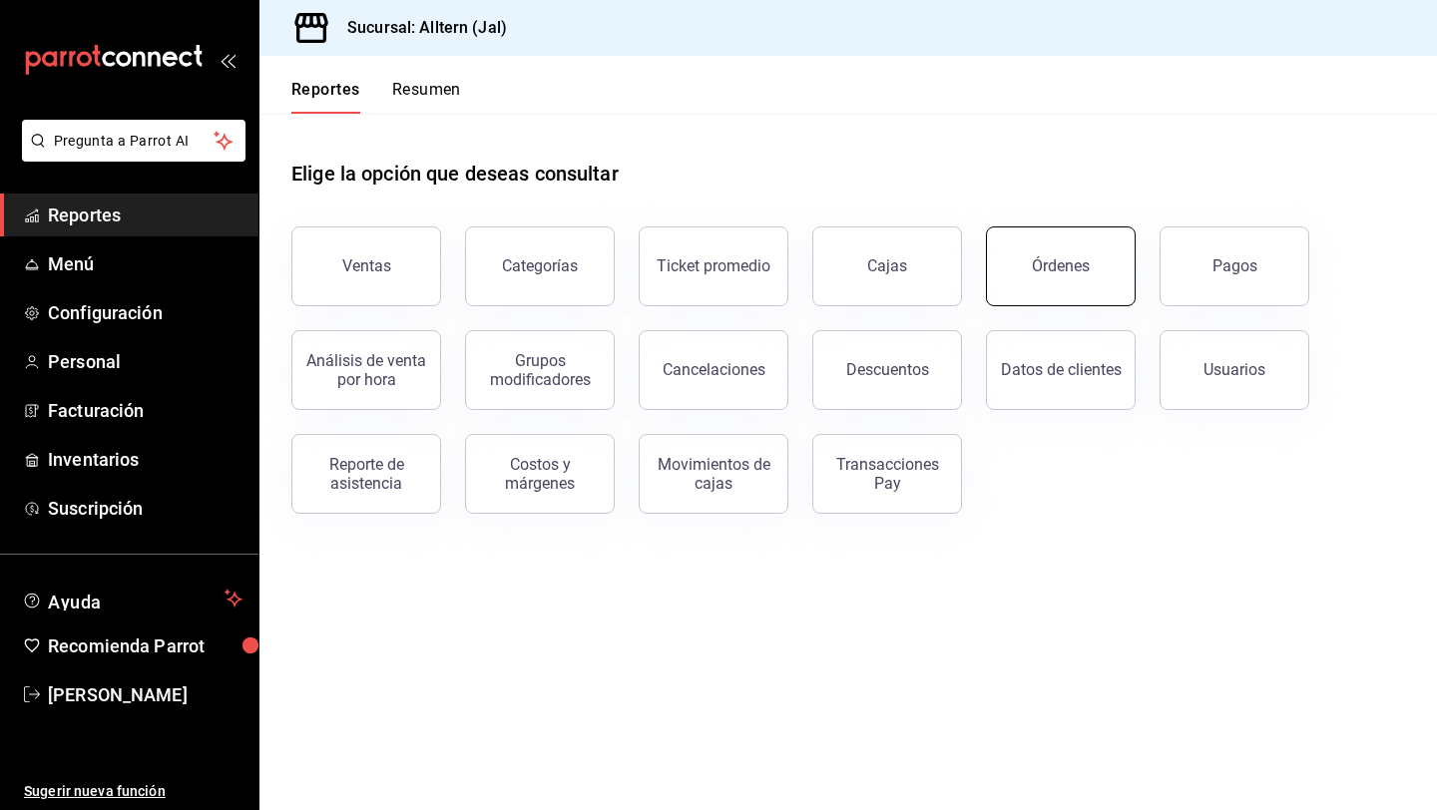
click at [1025, 269] on button "Órdenes" at bounding box center [1061, 267] width 150 height 80
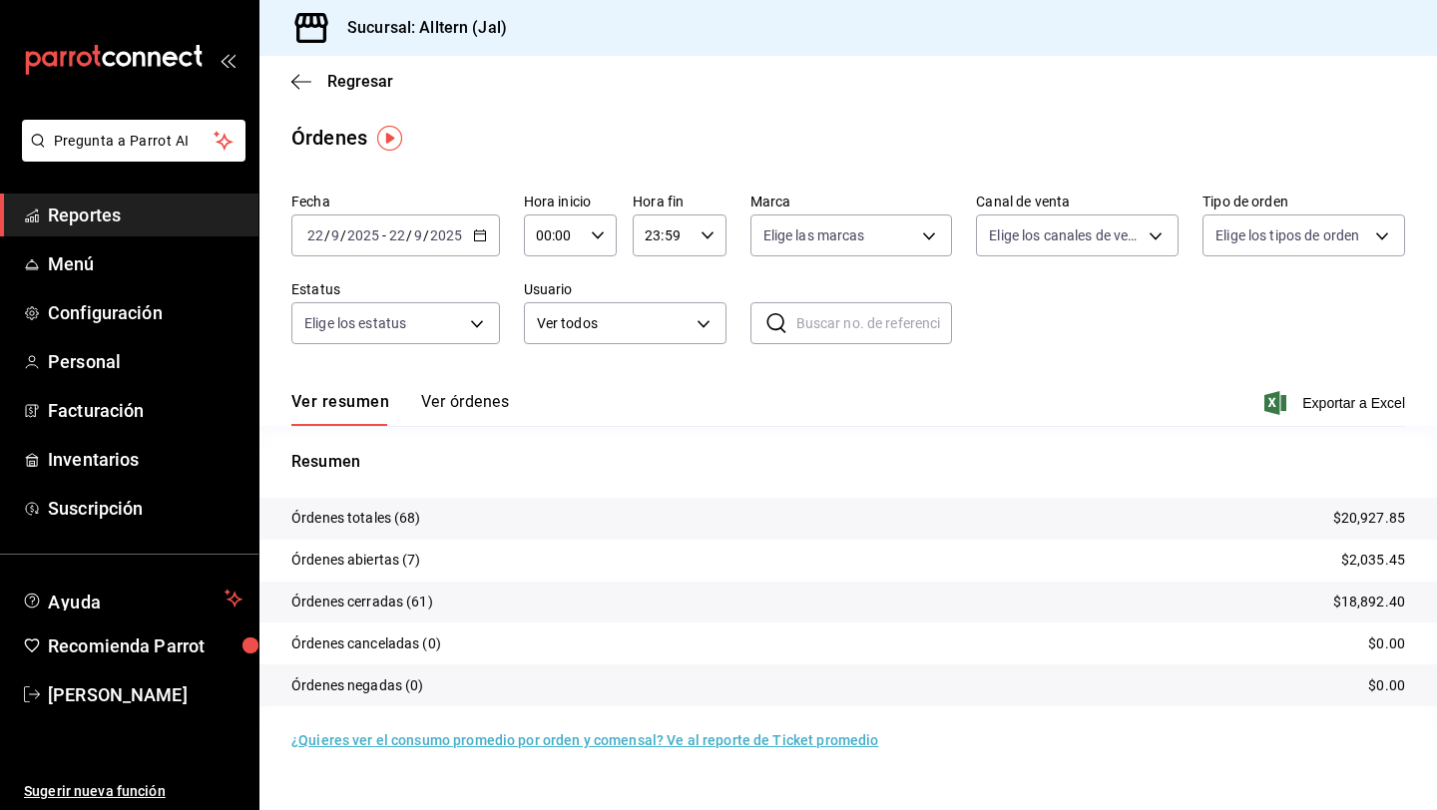
click at [479, 237] on icon "button" at bounding box center [480, 236] width 14 height 14
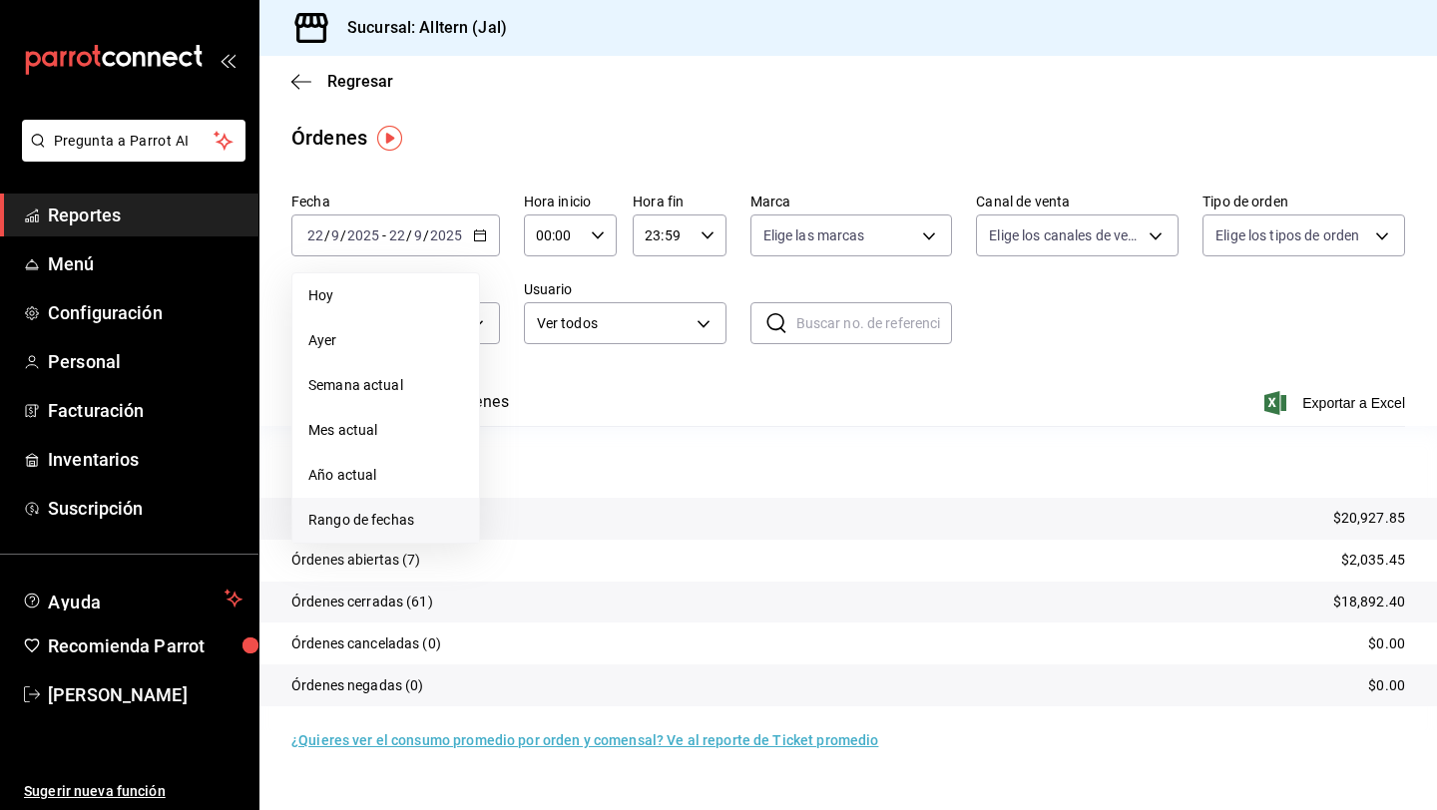
click at [386, 522] on span "Rango de fechas" at bounding box center [385, 520] width 155 height 21
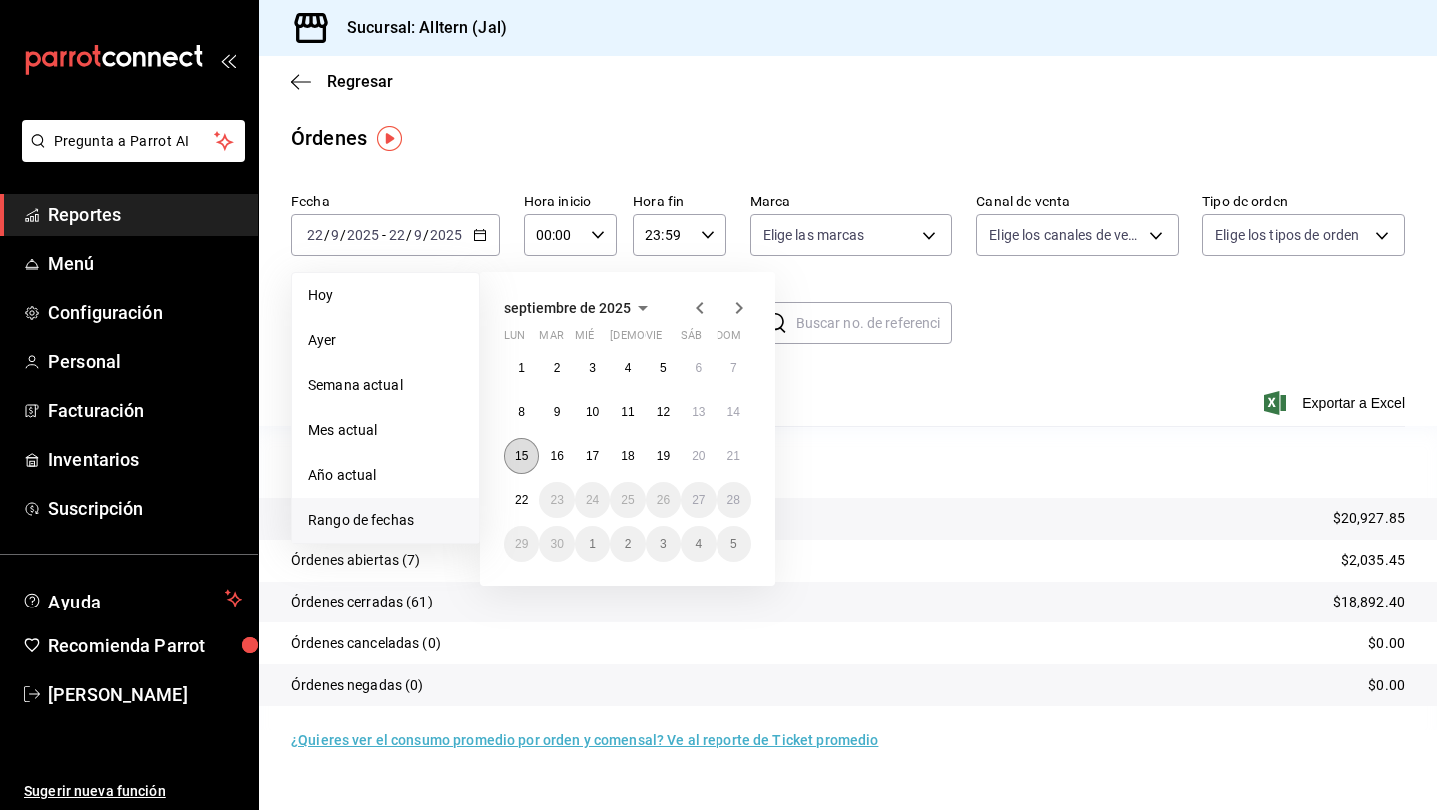
click at [528, 458] on button "15" at bounding box center [521, 456] width 35 height 36
click at [728, 449] on abbr "21" at bounding box center [734, 456] width 13 height 14
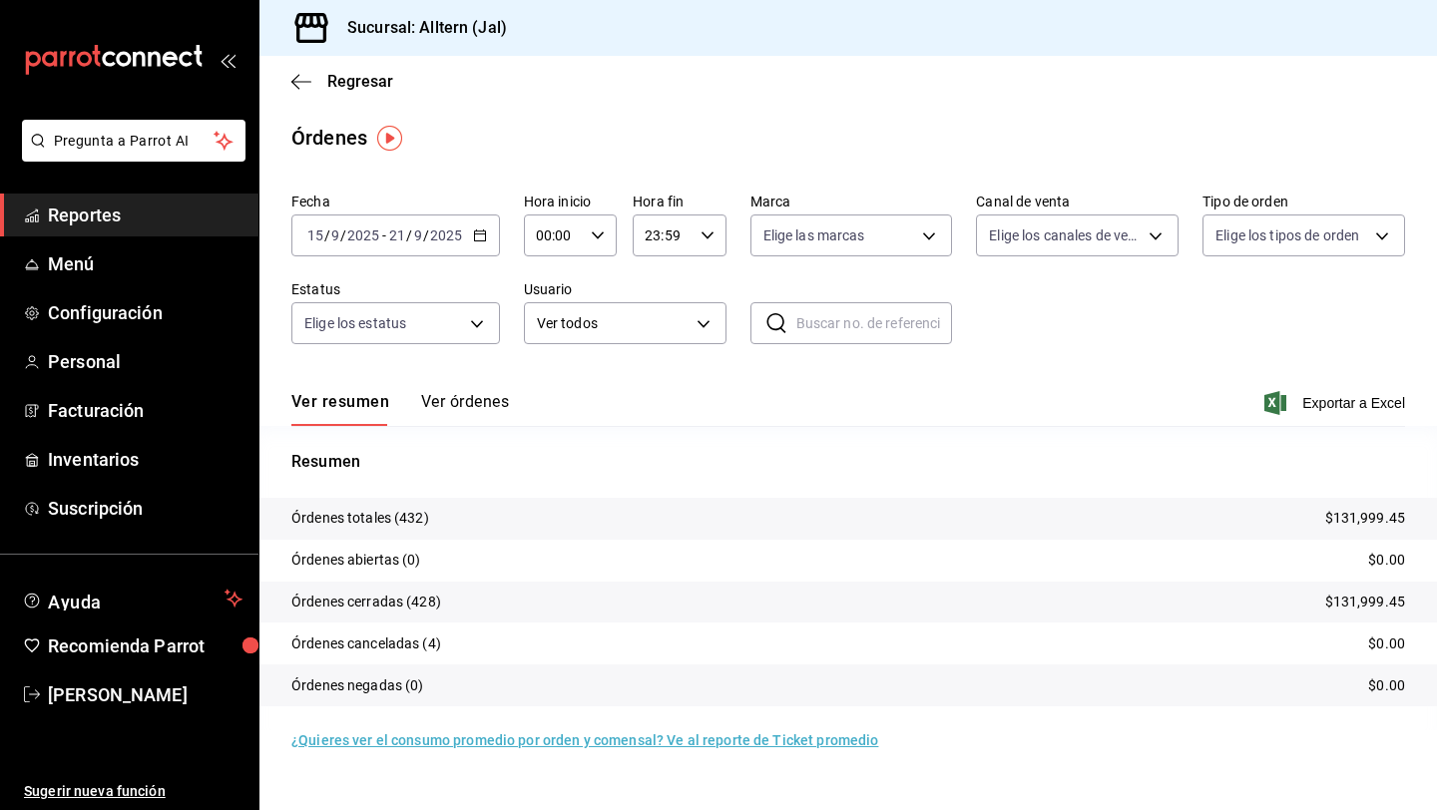
click at [104, 208] on span "Reportes" at bounding box center [145, 215] width 195 height 27
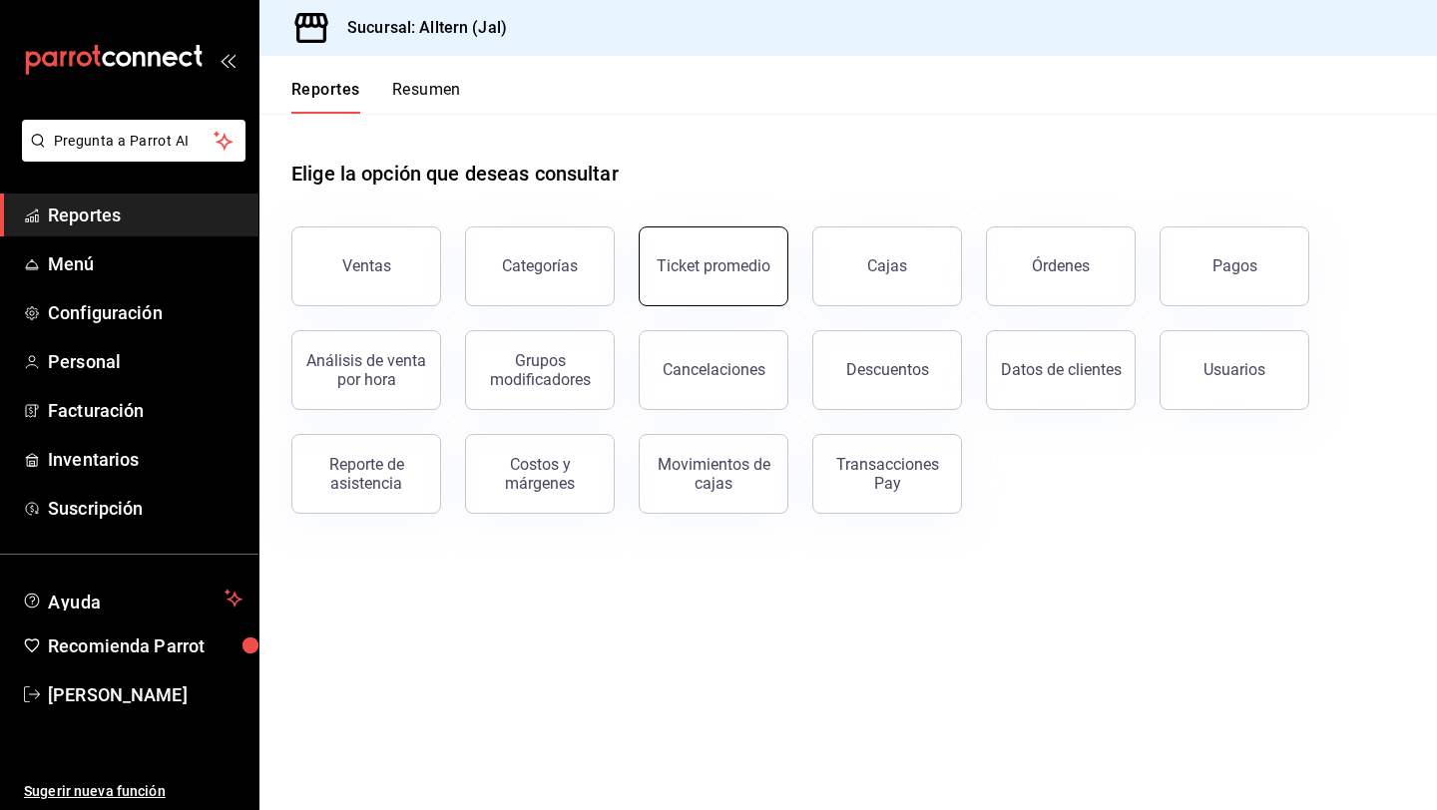
click at [736, 287] on button "Ticket promedio" at bounding box center [714, 267] width 150 height 80
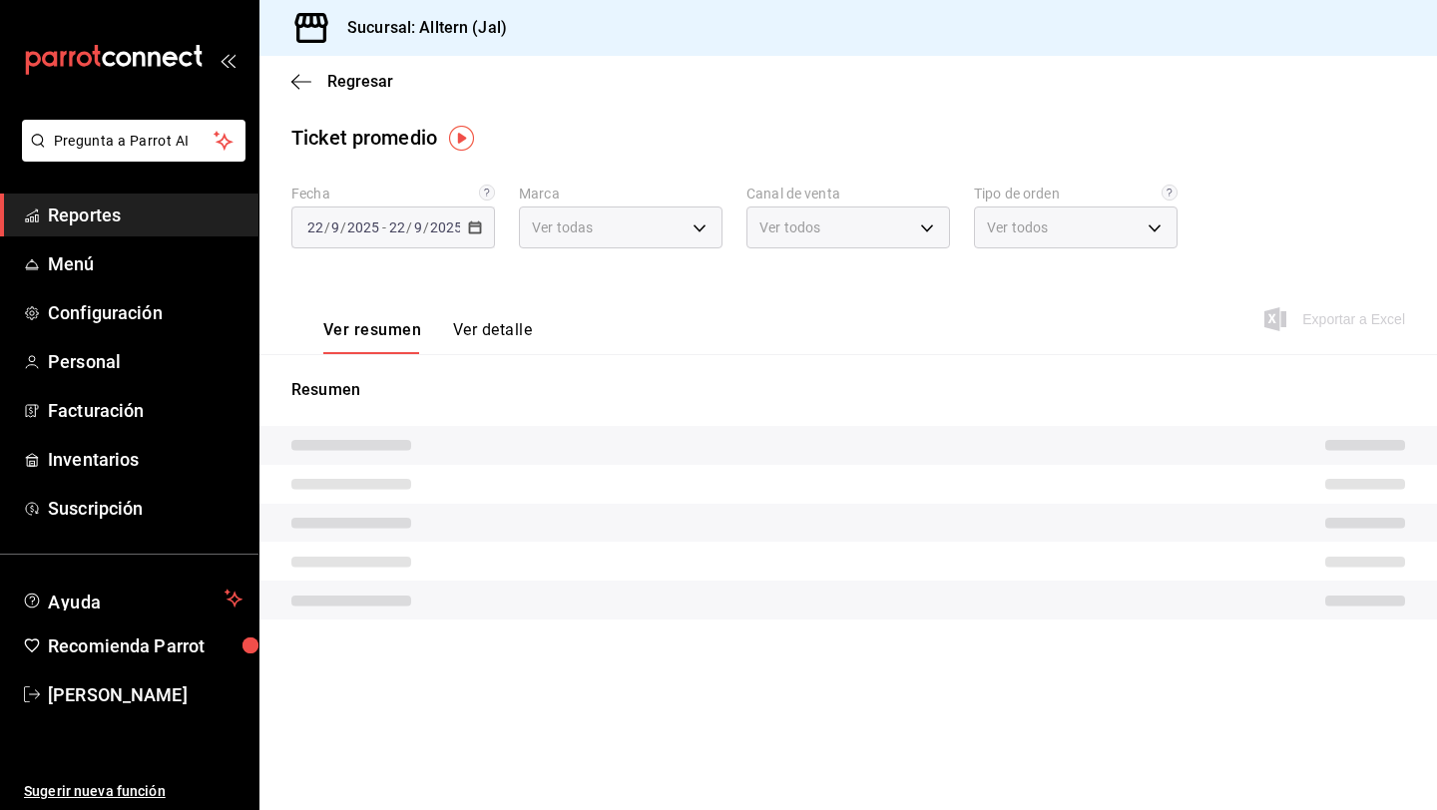
type input "66631300-53cd-4fe6-b068-1c2f65613845"
type input "PARROT,UBER_EATS,RAPPI,DIDI_FOOD,ONLINE"
type input "2ddadb57-4423-4f72-90d1-3cf019aafff1,e19d3479-16f6-4ef0-8335-93c7614ef3cc,EXTER…"
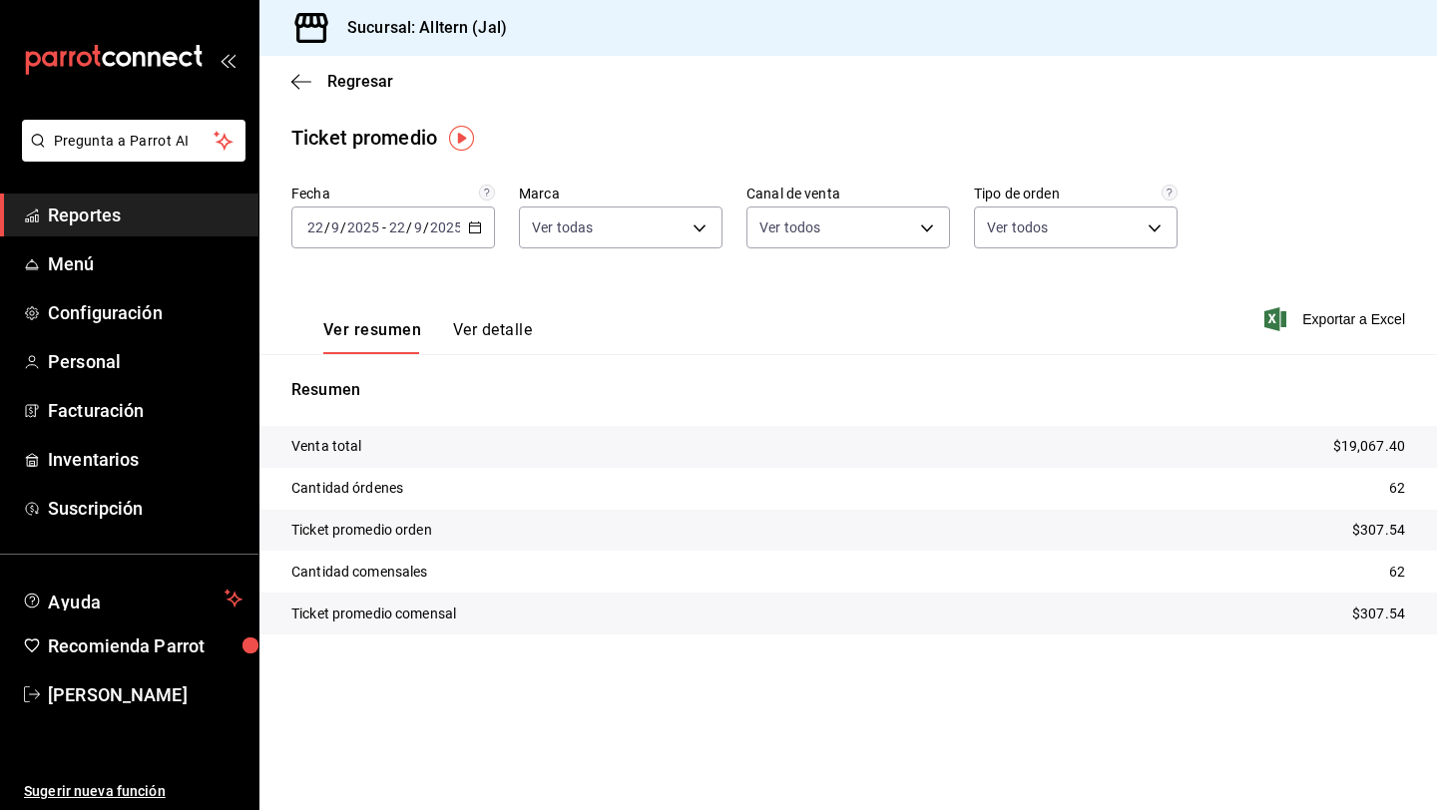
click at [474, 224] on \(Stroke\) "button" at bounding box center [475, 228] width 12 height 11
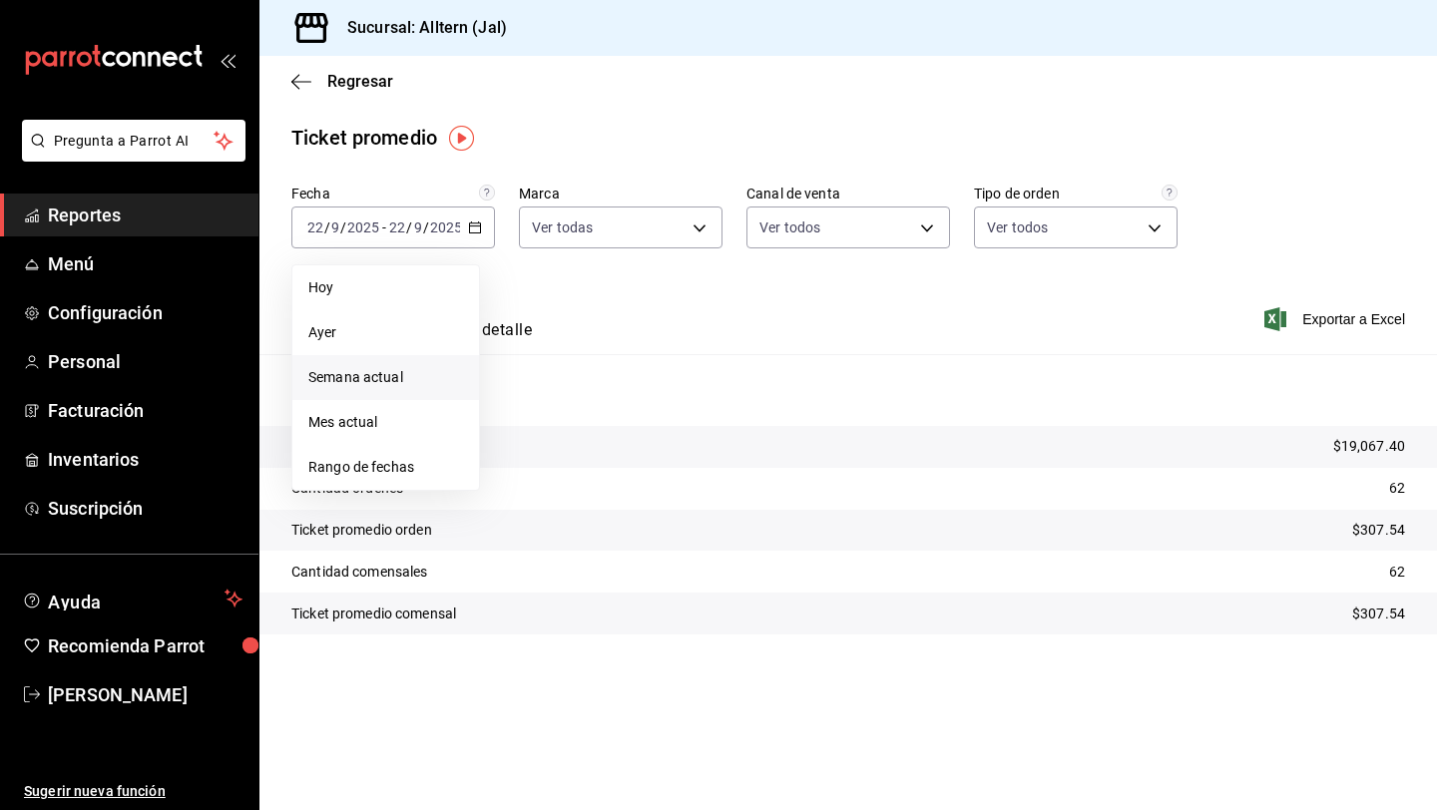
click at [374, 370] on span "Semana actual" at bounding box center [385, 377] width 155 height 21
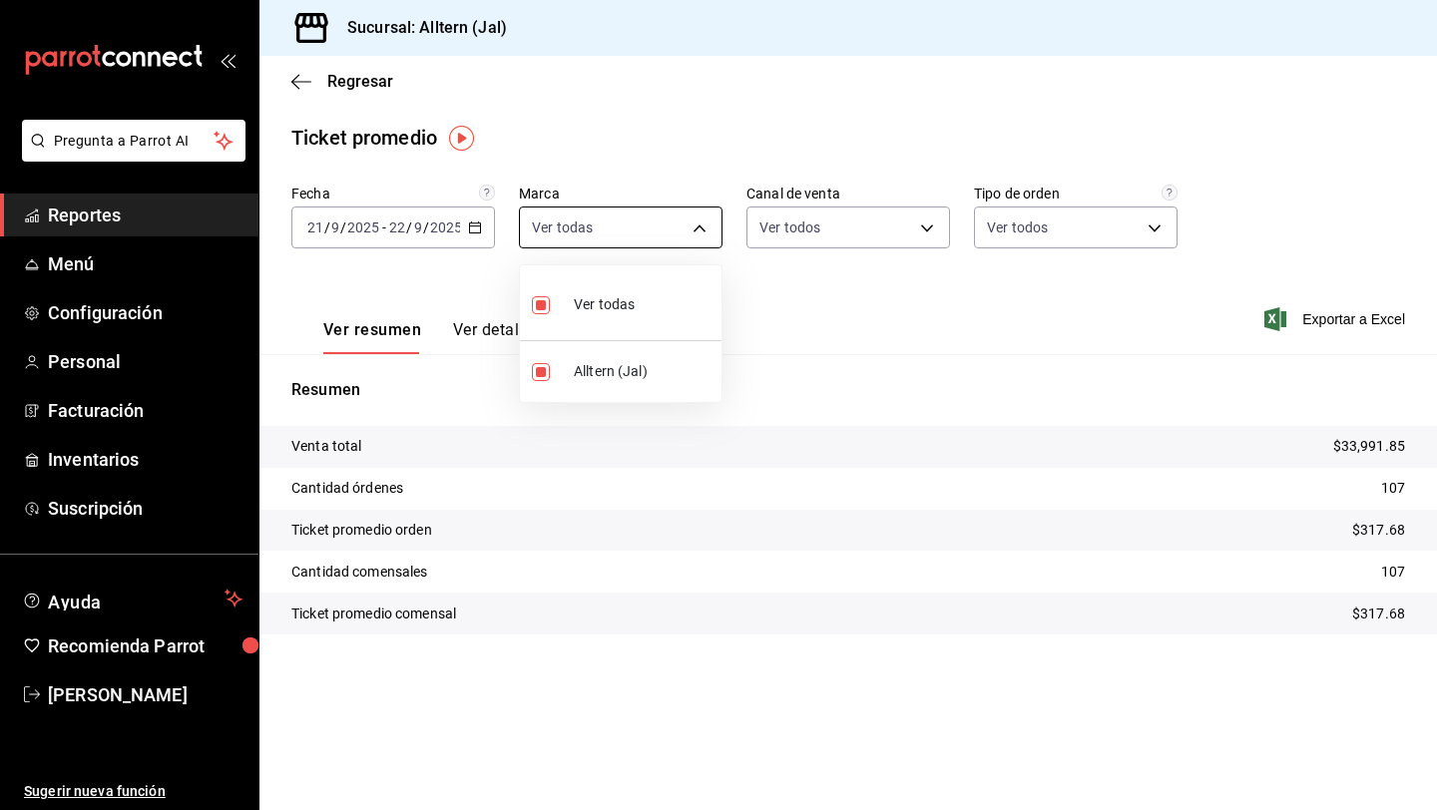
click at [700, 231] on body "Pregunta a Parrot AI Reportes Menú Configuración Personal Facturación Inventari…" at bounding box center [718, 405] width 1437 height 810
click at [700, 231] on div at bounding box center [718, 405] width 1437 height 810
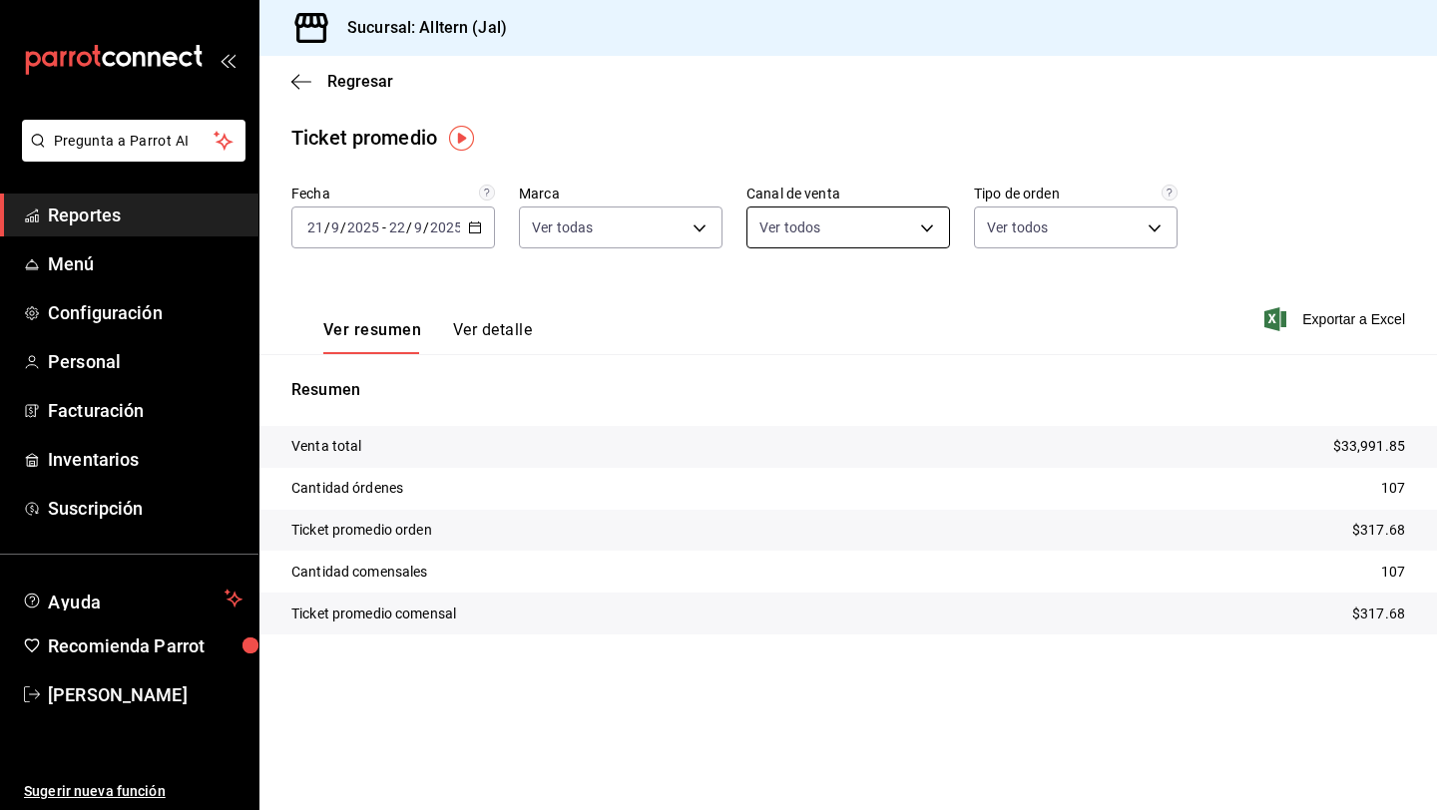
click at [864, 232] on body "Pregunta a Parrot AI Reportes Menú Configuración Personal Facturación Inventari…" at bounding box center [718, 405] width 1437 height 810
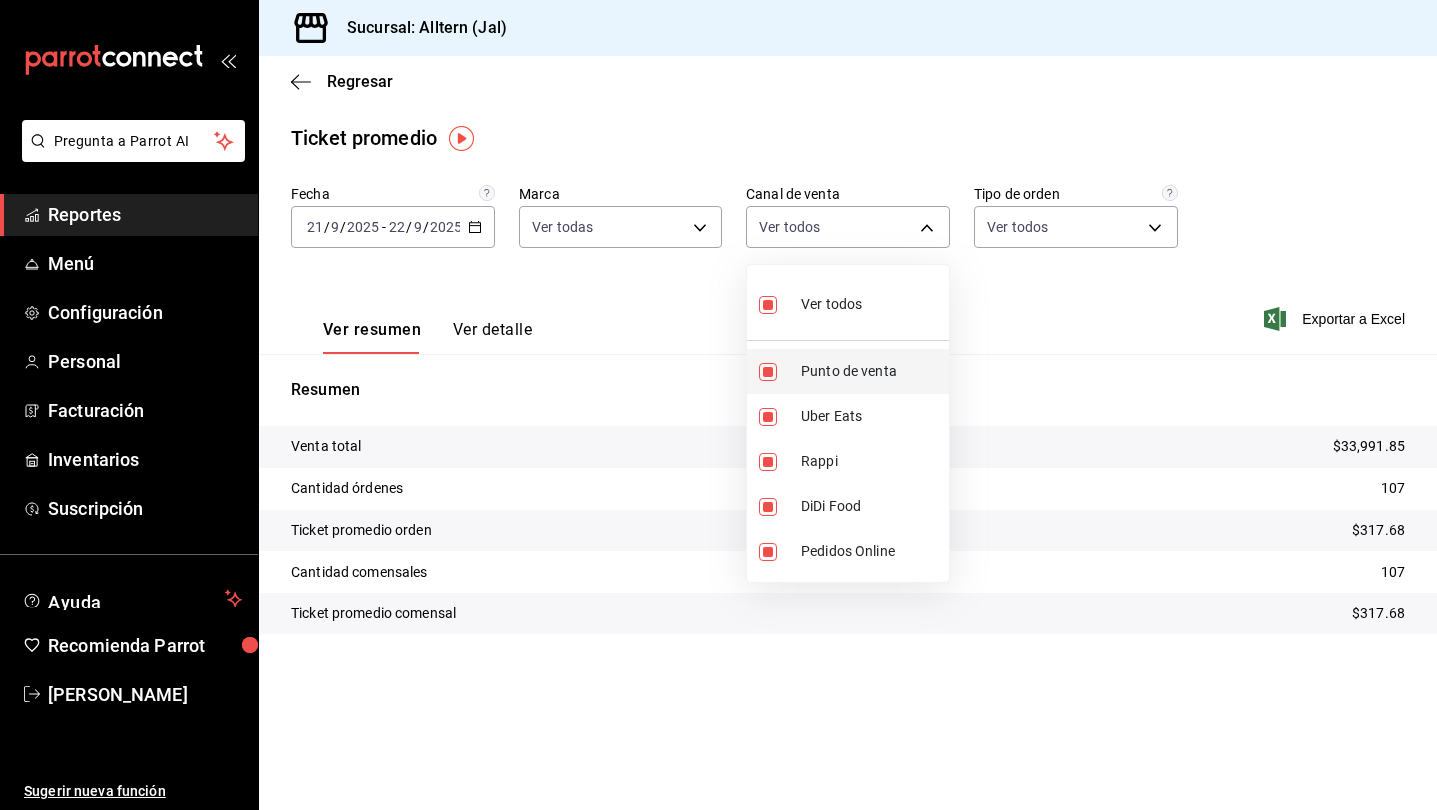
click at [771, 368] on input "checkbox" at bounding box center [769, 372] width 18 height 18
checkbox input "false"
type input "UBER_EATS,RAPPI,DIDI_FOOD,ONLINE"
checkbox input "false"
click at [772, 368] on input "checkbox" at bounding box center [769, 372] width 18 height 18
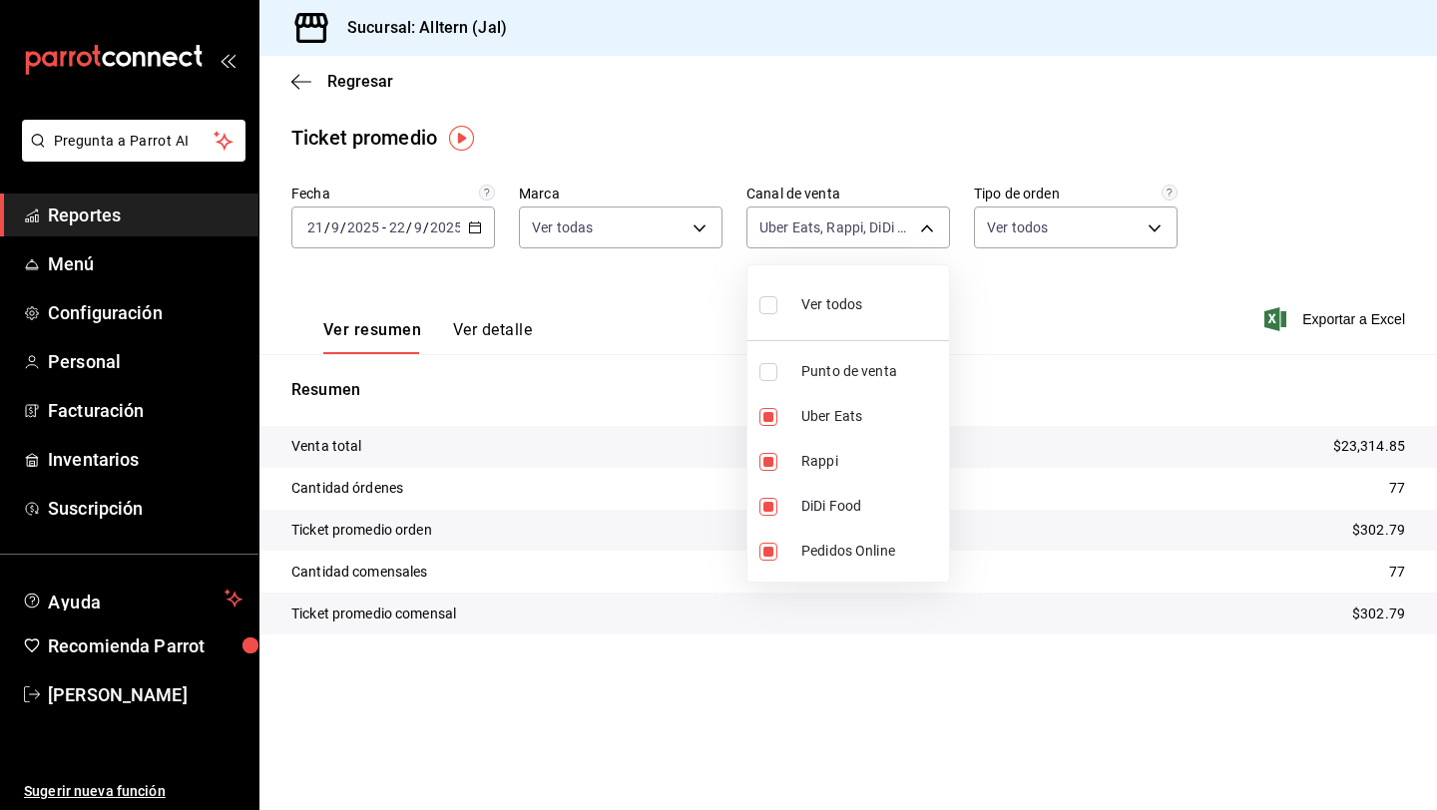
checkbox input "true"
type input "UBER_EATS,RAPPI,DIDI_FOOD,ONLINE,PARROT"
checkbox input "true"
click at [767, 413] on input "checkbox" at bounding box center [769, 417] width 18 height 18
checkbox input "false"
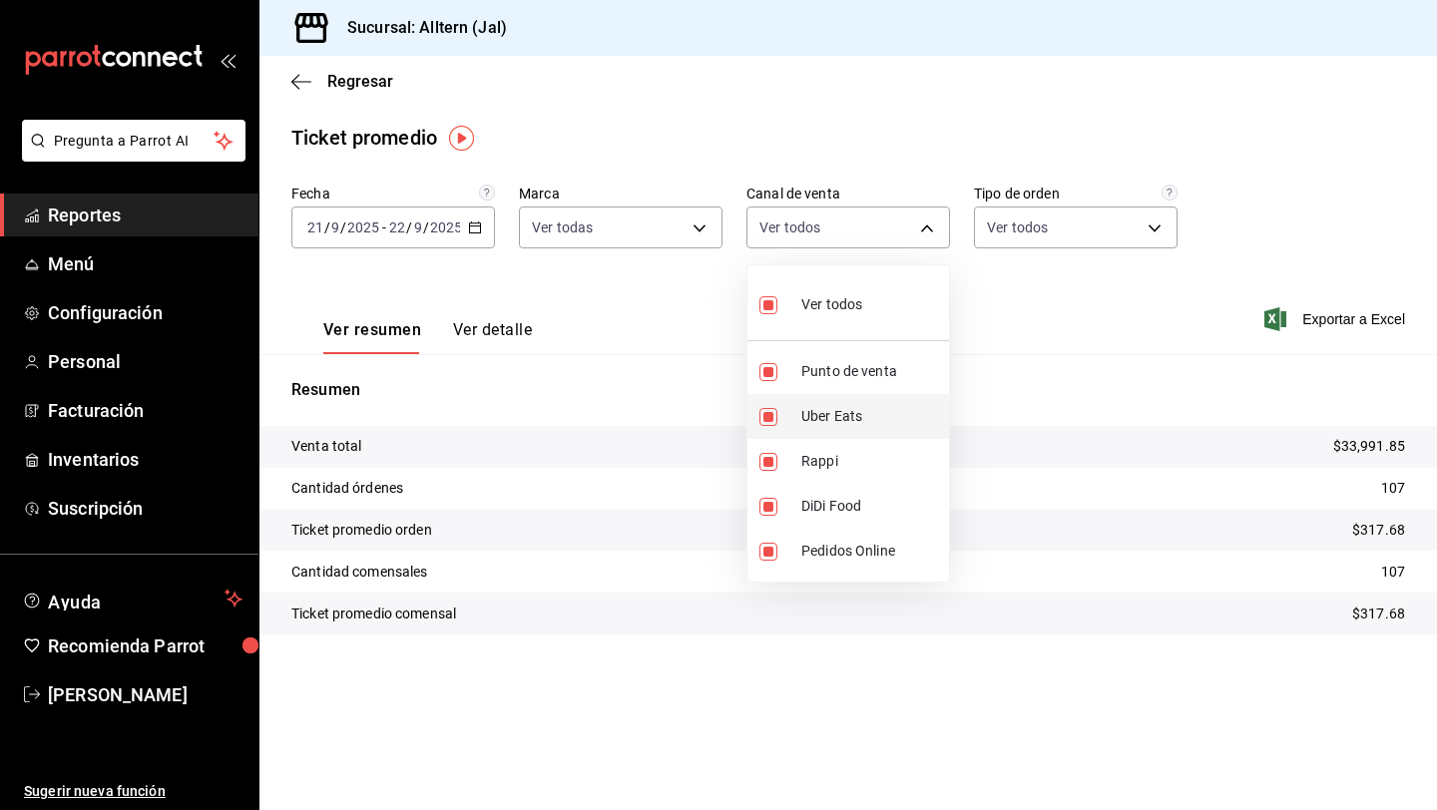
type input "RAPPI,DIDI_FOOD,ONLINE,PARROT"
checkbox input "false"
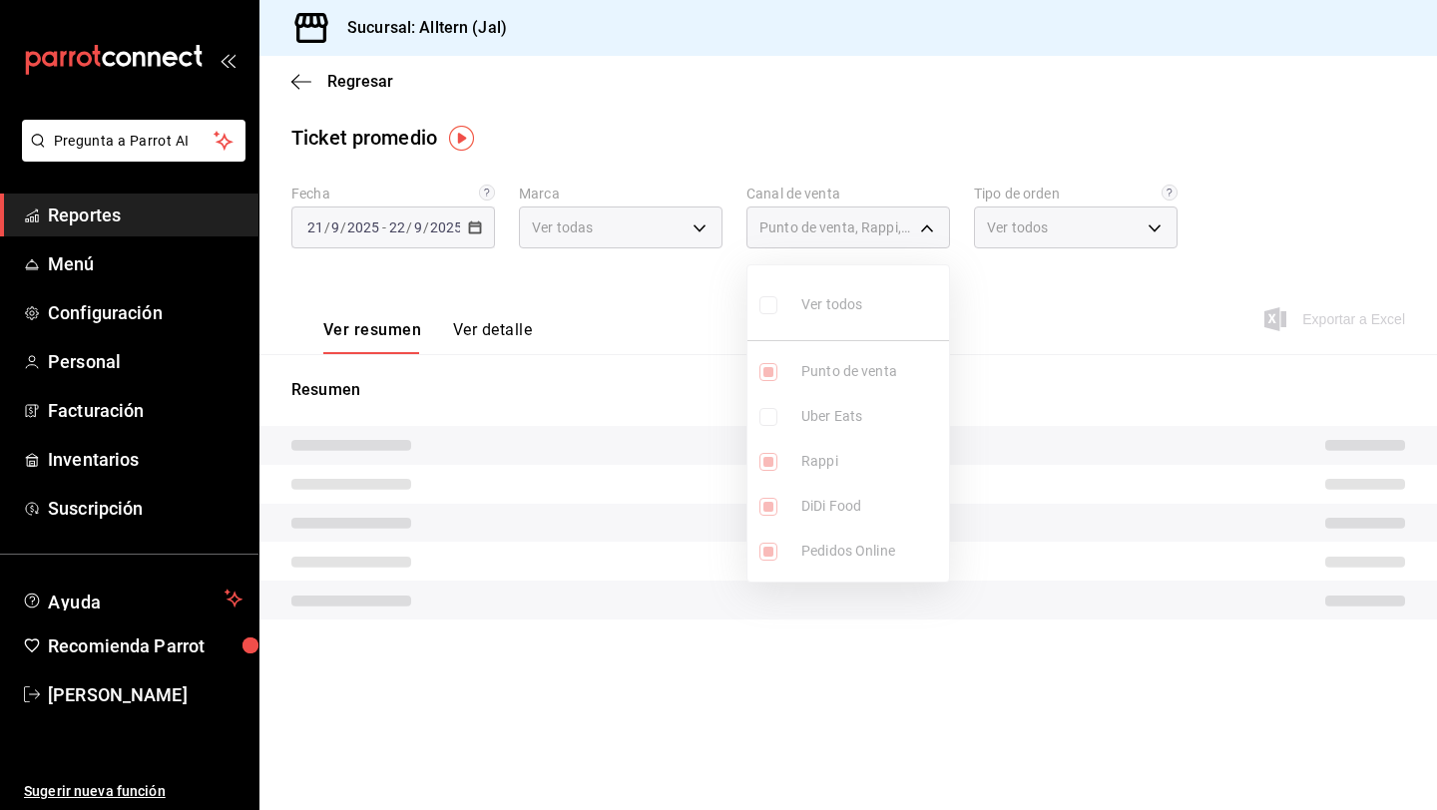
click at [762, 460] on ul "Ver todos Punto de venta Uber Eats Rappi DiDi Food Pedidos Online" at bounding box center [849, 424] width 202 height 316
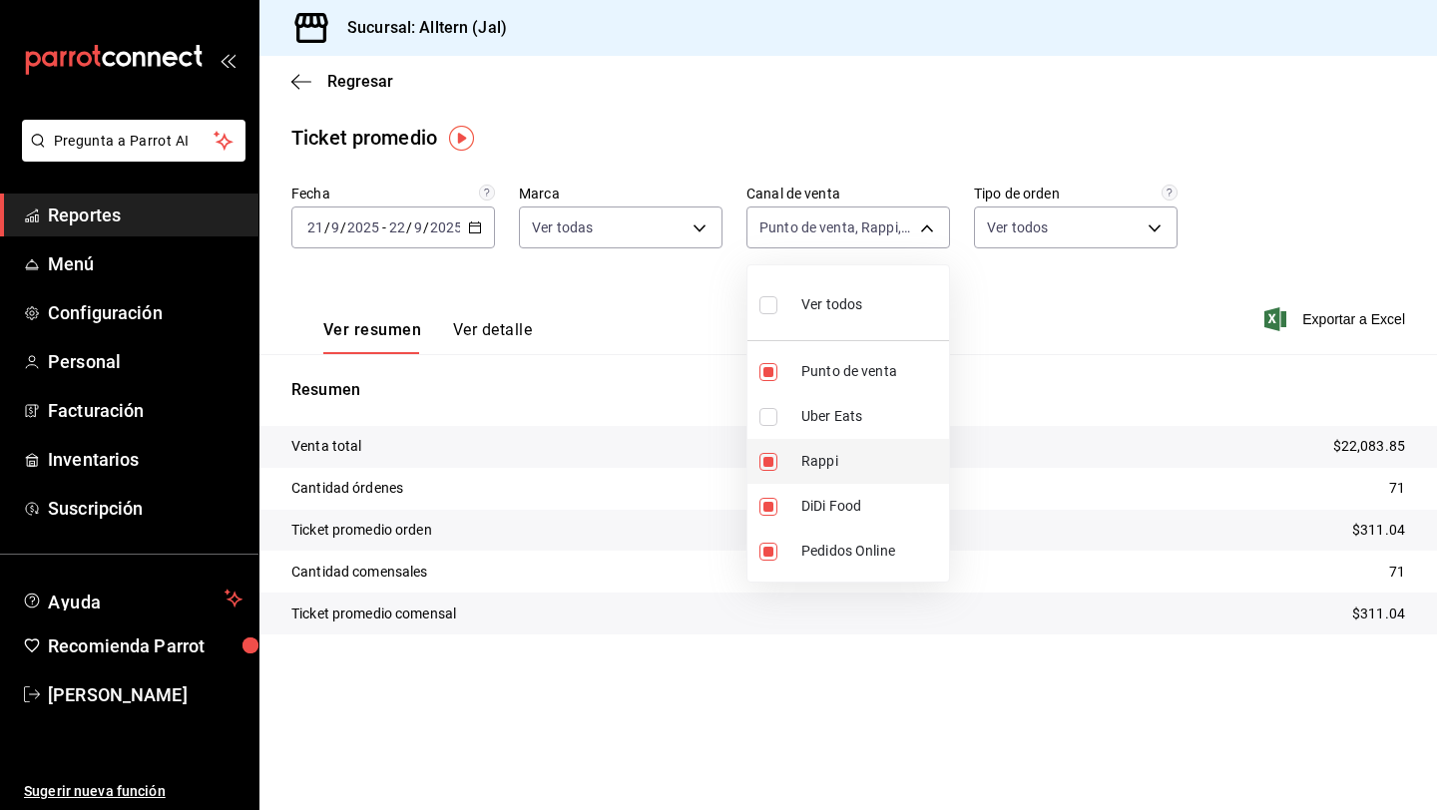
click at [774, 462] on input "checkbox" at bounding box center [769, 462] width 18 height 18
checkbox input "false"
click at [768, 518] on li "DiDi Food" at bounding box center [849, 506] width 202 height 45
type input "ONLINE,PARROT"
checkbox input "false"
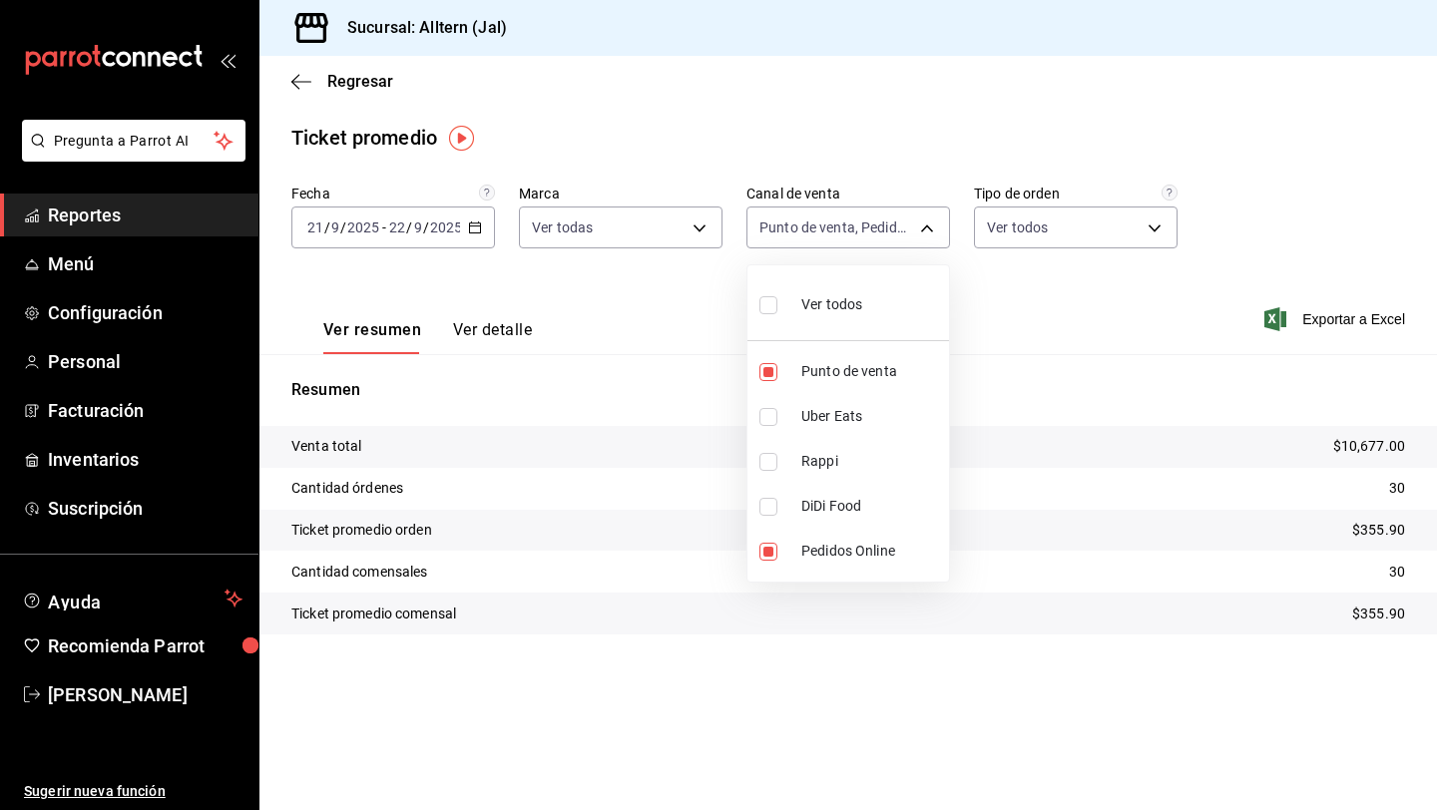
click at [660, 356] on div at bounding box center [718, 405] width 1437 height 810
click at [477, 225] on icon "button" at bounding box center [475, 228] width 14 height 14
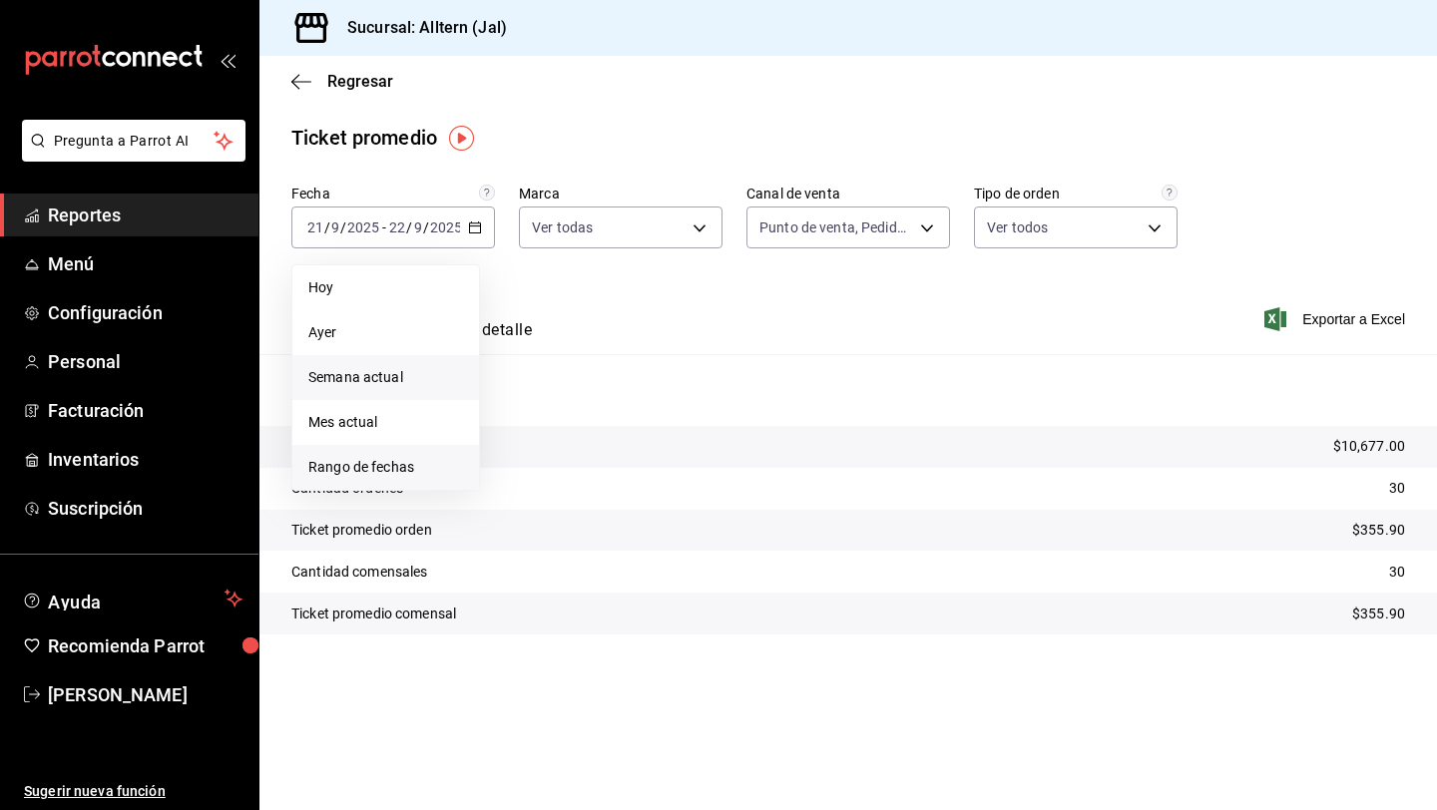
click at [395, 466] on span "Rango de fechas" at bounding box center [385, 467] width 155 height 21
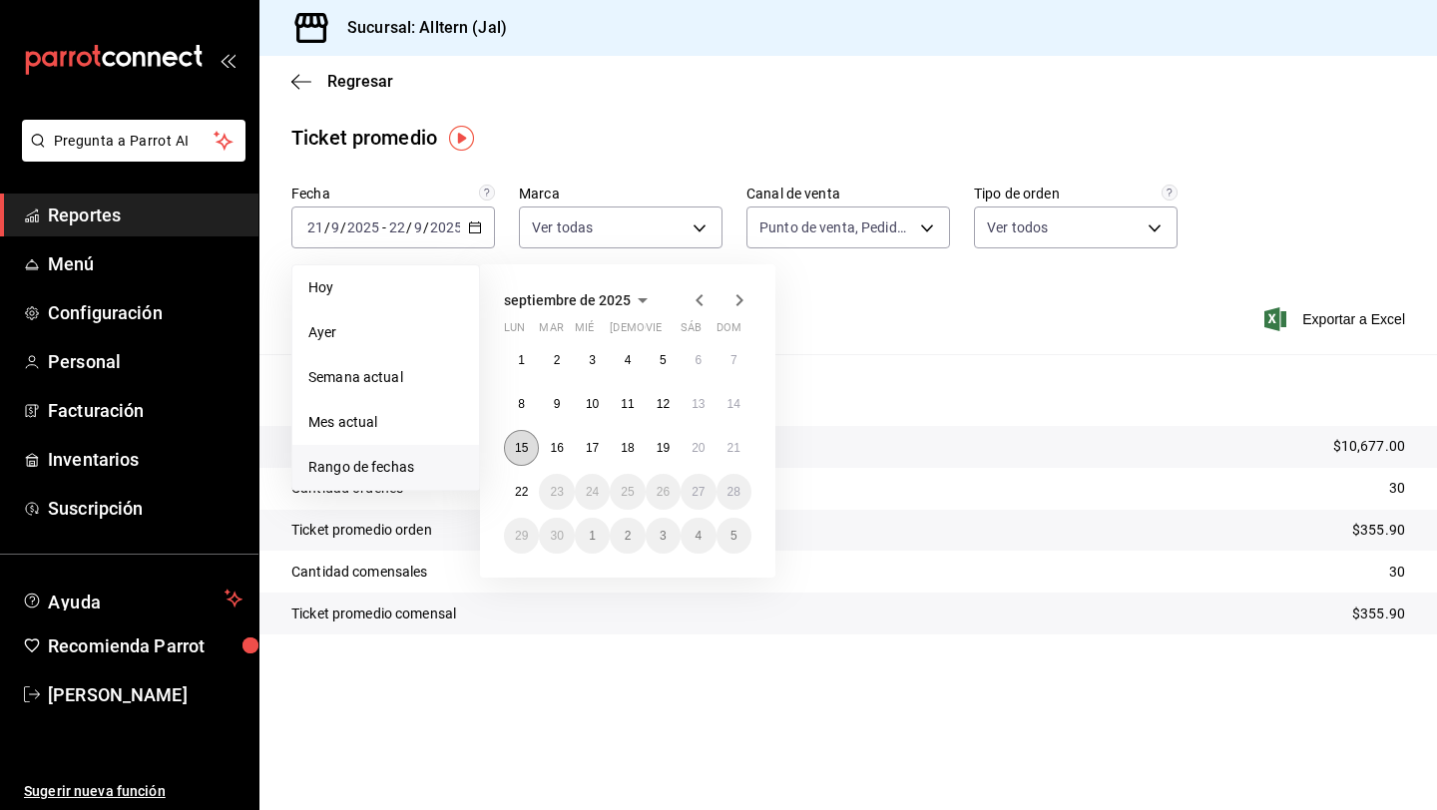
click at [523, 448] on abbr "15" at bounding box center [521, 448] width 13 height 14
click at [718, 443] on button "21" at bounding box center [734, 448] width 35 height 36
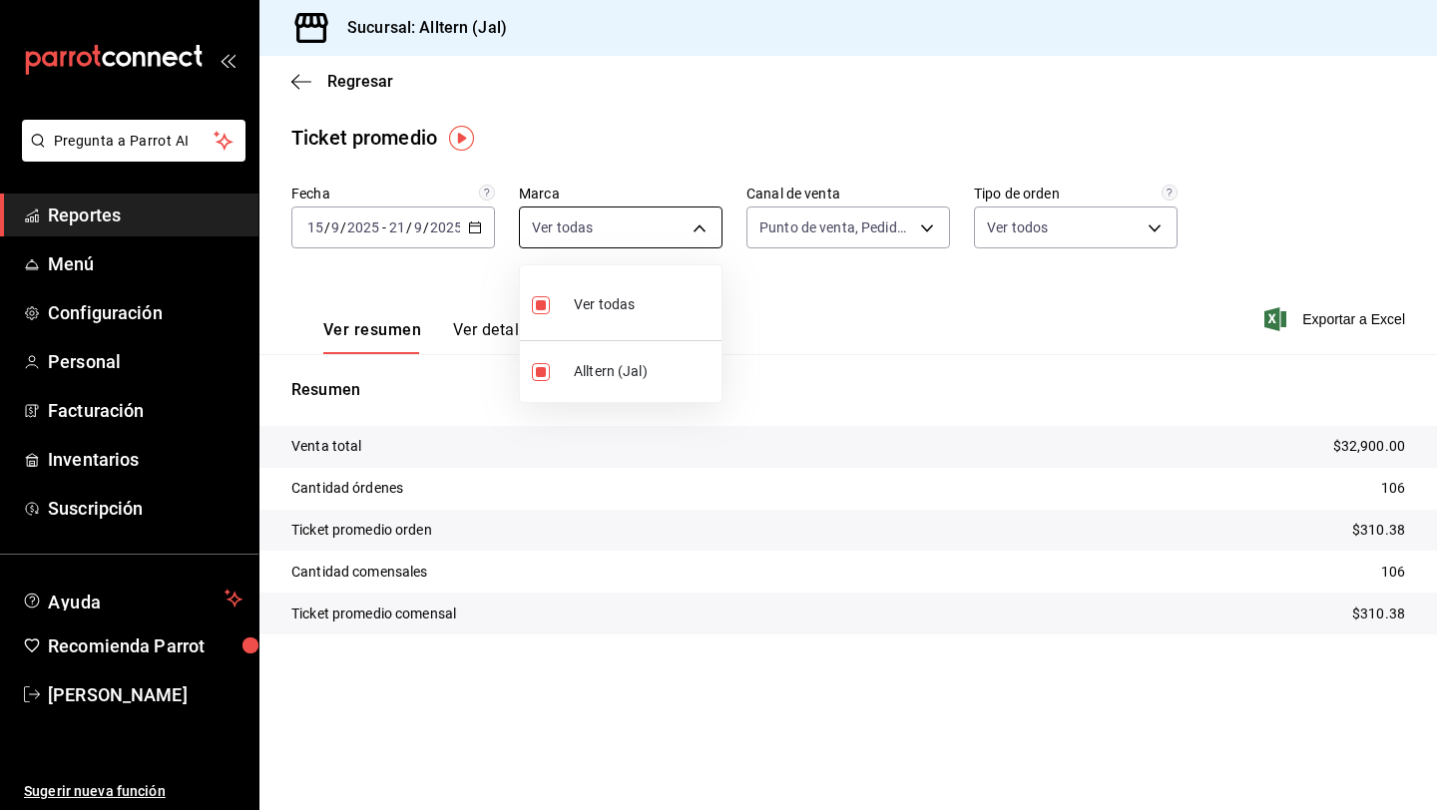
click at [696, 228] on body "Pregunta a Parrot AI Reportes Menú Configuración Personal Facturación Inventari…" at bounding box center [718, 405] width 1437 height 810
click at [696, 228] on div at bounding box center [718, 405] width 1437 height 810
drag, startPoint x: 1347, startPoint y: 533, endPoint x: 1413, endPoint y: 524, distance: 66.5
click at [1413, 524] on tr "Ticket promedio orden $310.38" at bounding box center [849, 531] width 1178 height 42
